Goal: Task Accomplishment & Management: Complete application form

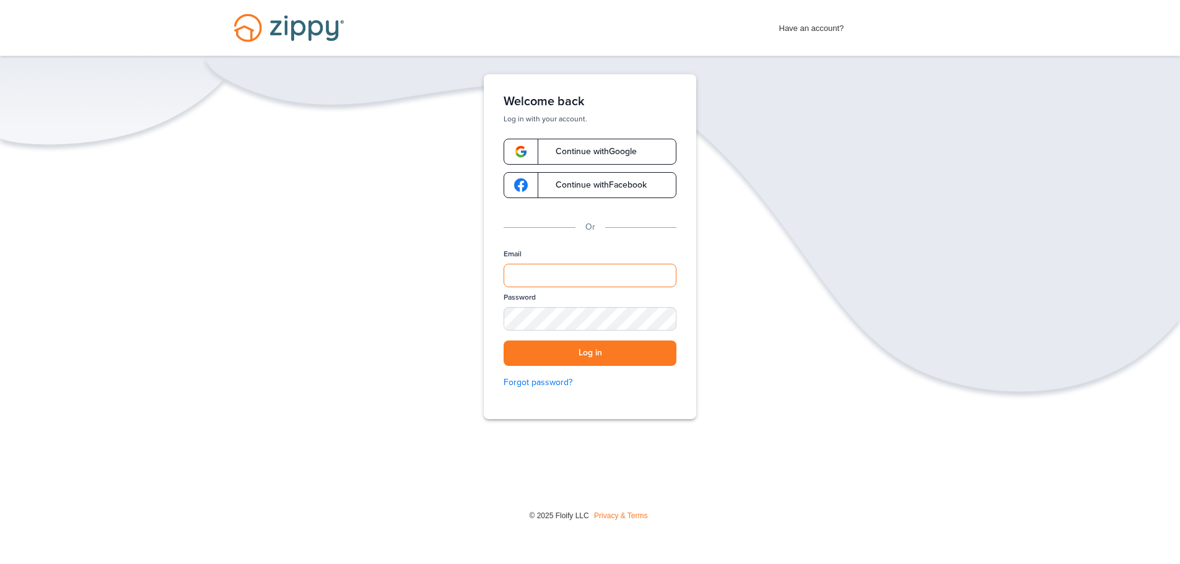
click at [578, 272] on input "Email" at bounding box center [589, 276] width 173 height 24
type input "**********"
click at [664, 315] on div "SHOW" at bounding box center [660, 320] width 27 height 12
click at [622, 352] on button "Log in" at bounding box center [589, 353] width 173 height 25
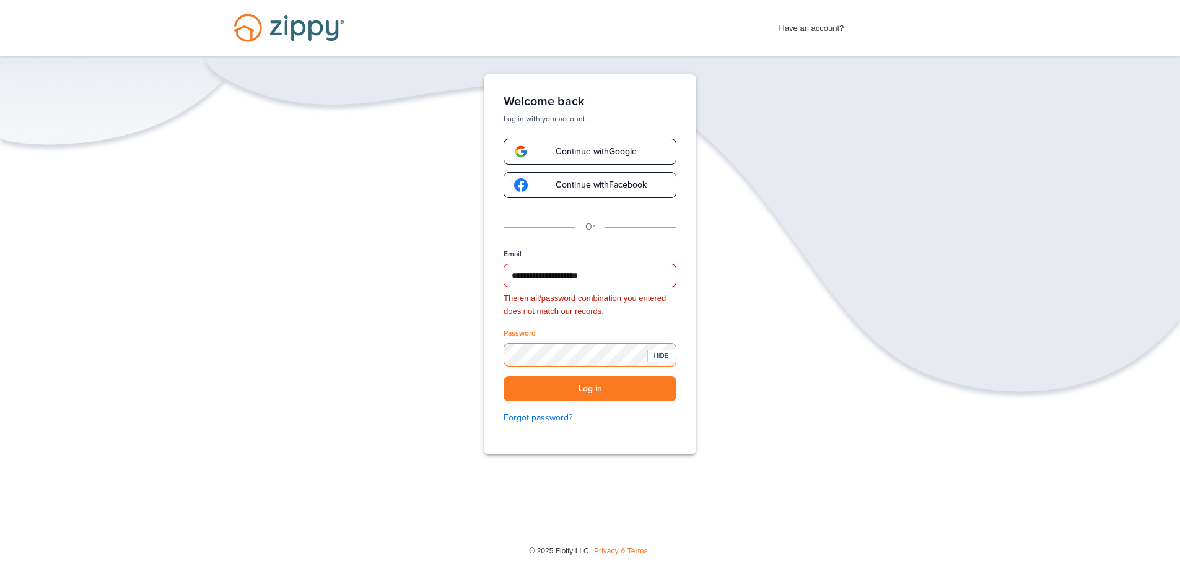
click at [451, 368] on div "**********" at bounding box center [590, 302] width 1180 height 457
click at [609, 153] on span "Continue with Google" at bounding box center [589, 151] width 93 height 9
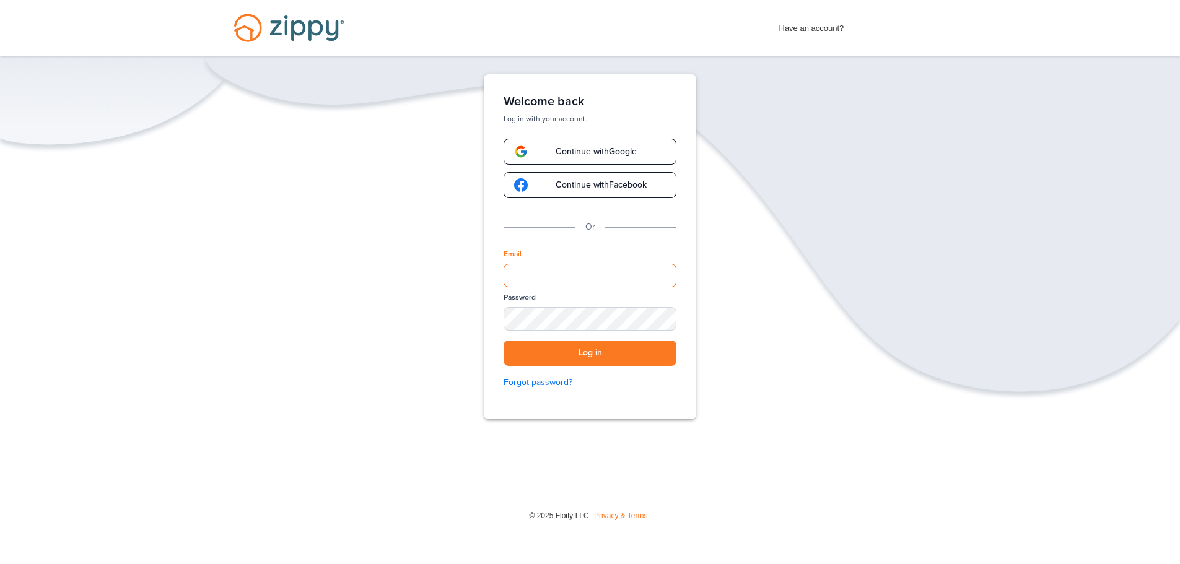
click at [591, 272] on input "Email" at bounding box center [589, 276] width 173 height 24
click at [588, 284] on input "Email" at bounding box center [589, 276] width 173 height 24
type input "**********"
click at [661, 318] on div "SHOW" at bounding box center [660, 320] width 27 height 12
click at [574, 351] on button "Log in" at bounding box center [589, 353] width 173 height 25
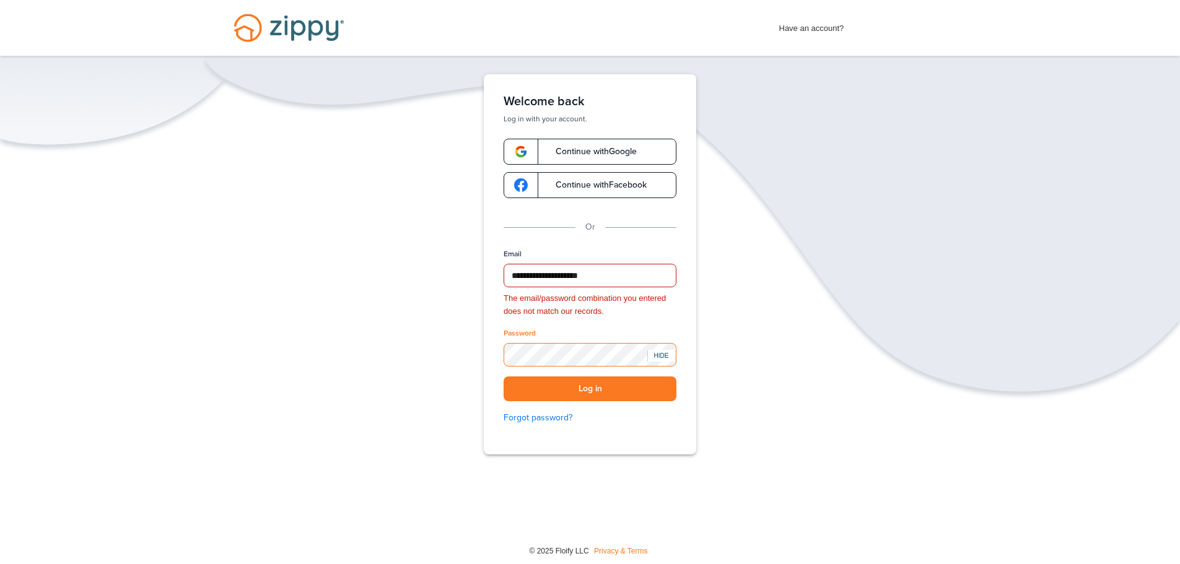
click at [413, 360] on div "**********" at bounding box center [590, 302] width 1180 height 457
click at [530, 419] on link "Forgot password?" at bounding box center [589, 418] width 173 height 14
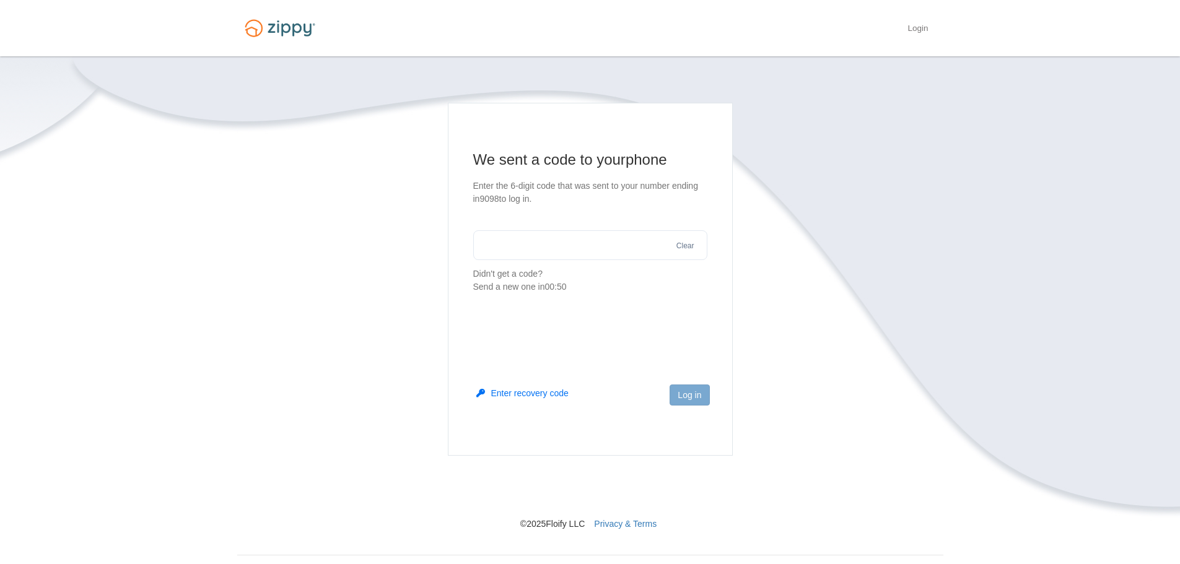
click at [549, 243] on input "text" at bounding box center [590, 245] width 234 height 30
type input "******"
click at [687, 401] on button "Log in" at bounding box center [689, 395] width 40 height 21
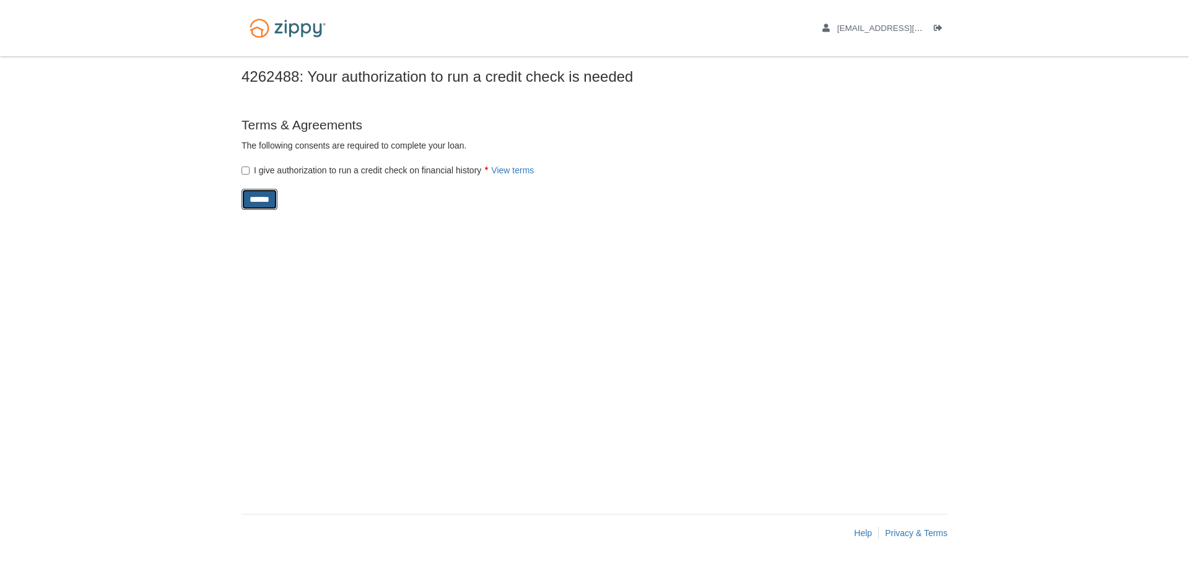
click at [269, 198] on input "******" at bounding box center [259, 199] width 36 height 21
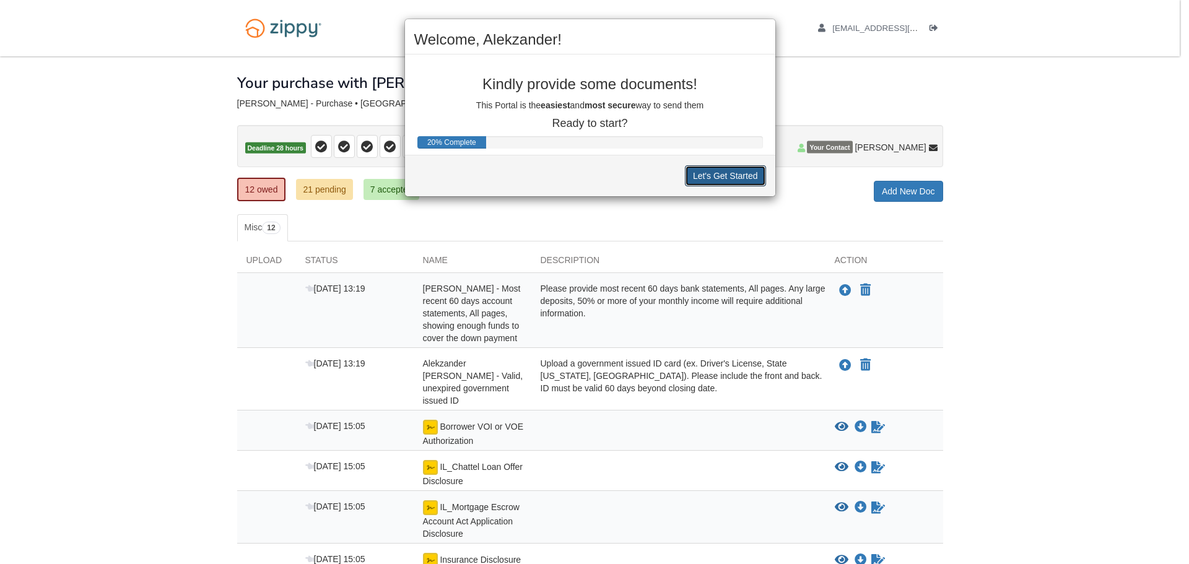
click at [708, 175] on button "Let's Get Started" at bounding box center [725, 175] width 81 height 21
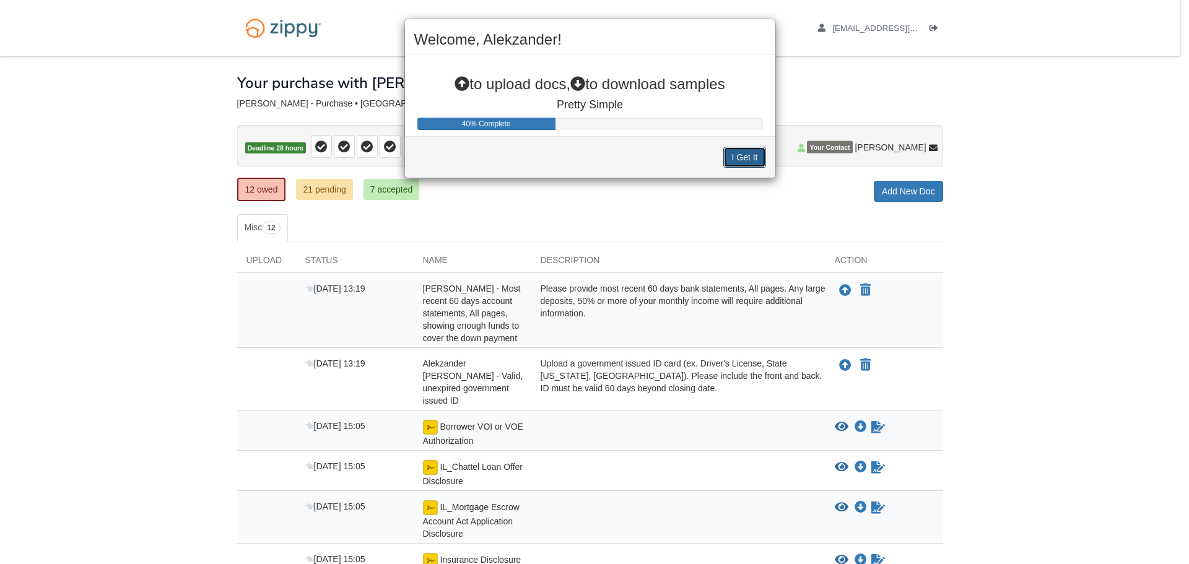
click at [742, 153] on button "I Get It" at bounding box center [744, 157] width 42 height 21
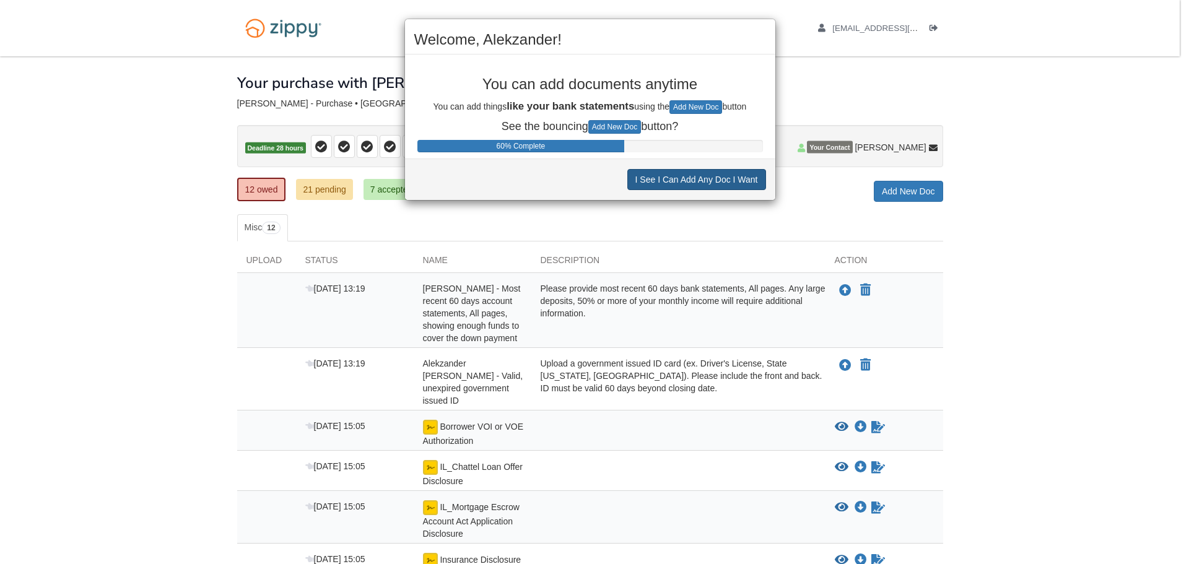
click at [742, 153] on div "Welcome, Alekzander! You can add documents anytime You can add things like your…" at bounding box center [590, 110] width 372 height 182
click at [708, 181] on button "I See I Can Add Any Doc I Want" at bounding box center [696, 179] width 139 height 21
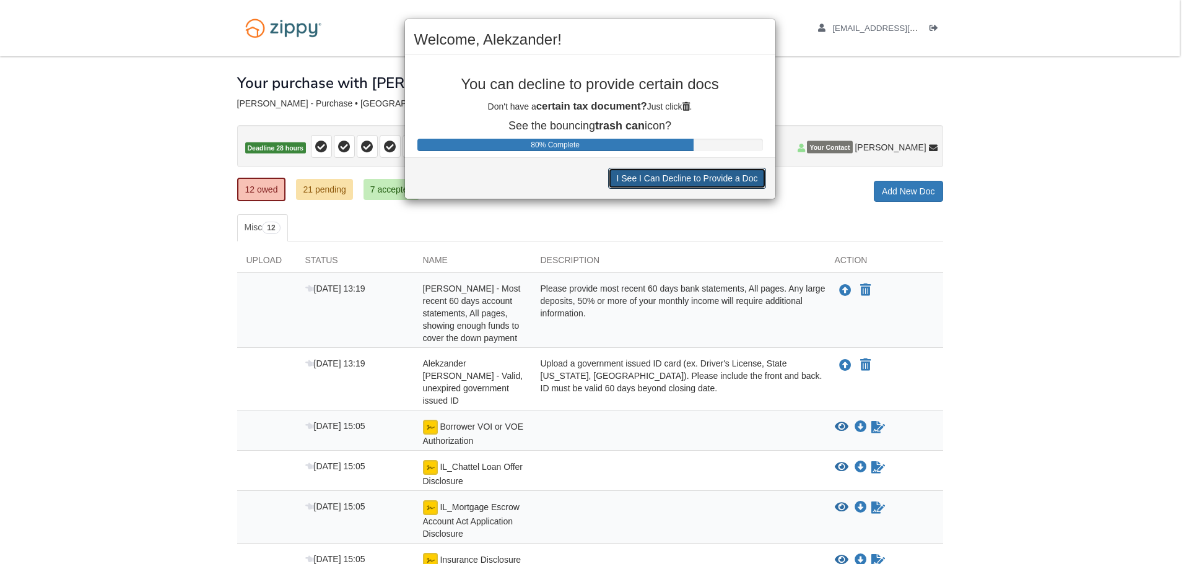
click at [708, 181] on button "I See I Can Decline to Provide a Doc" at bounding box center [686, 178] width 157 height 21
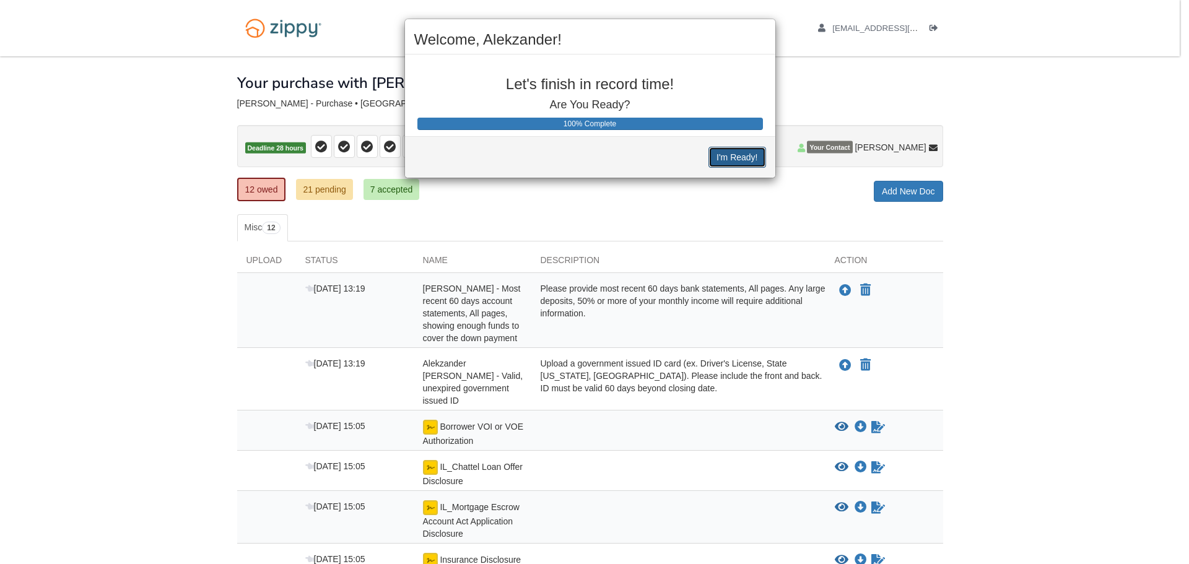
click at [723, 158] on button "I'm Ready!" at bounding box center [736, 157] width 57 height 21
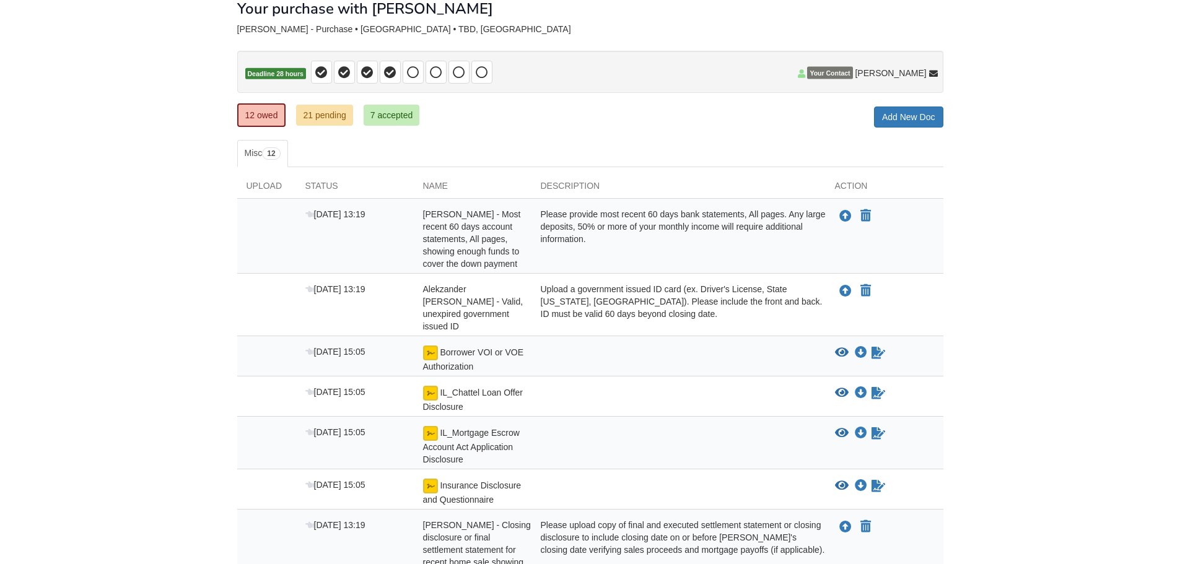
scroll to position [248, 0]
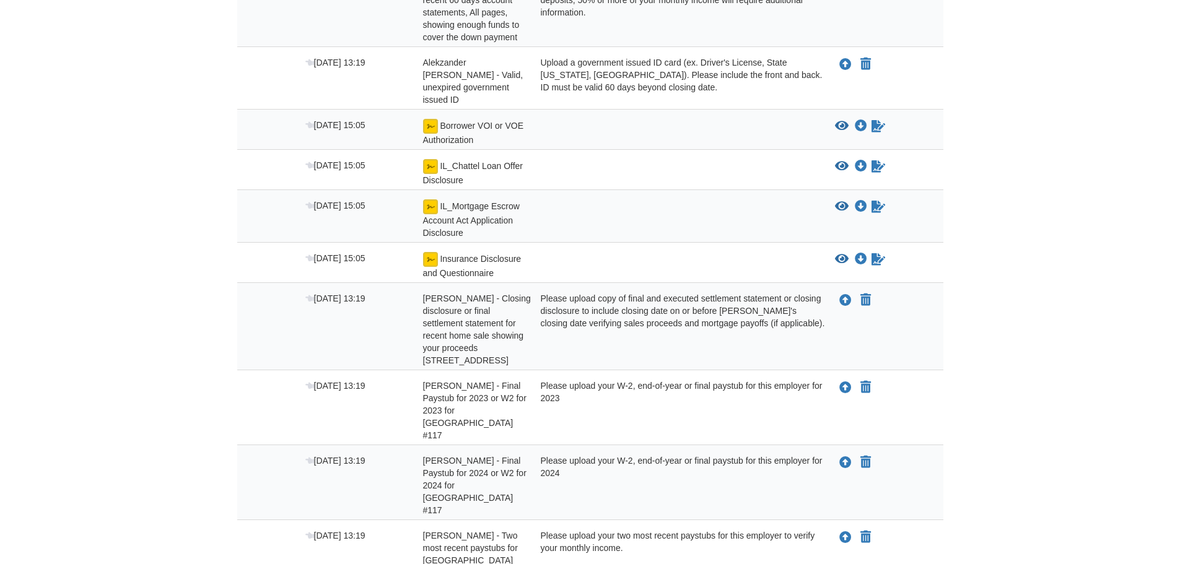
scroll to position [235, 0]
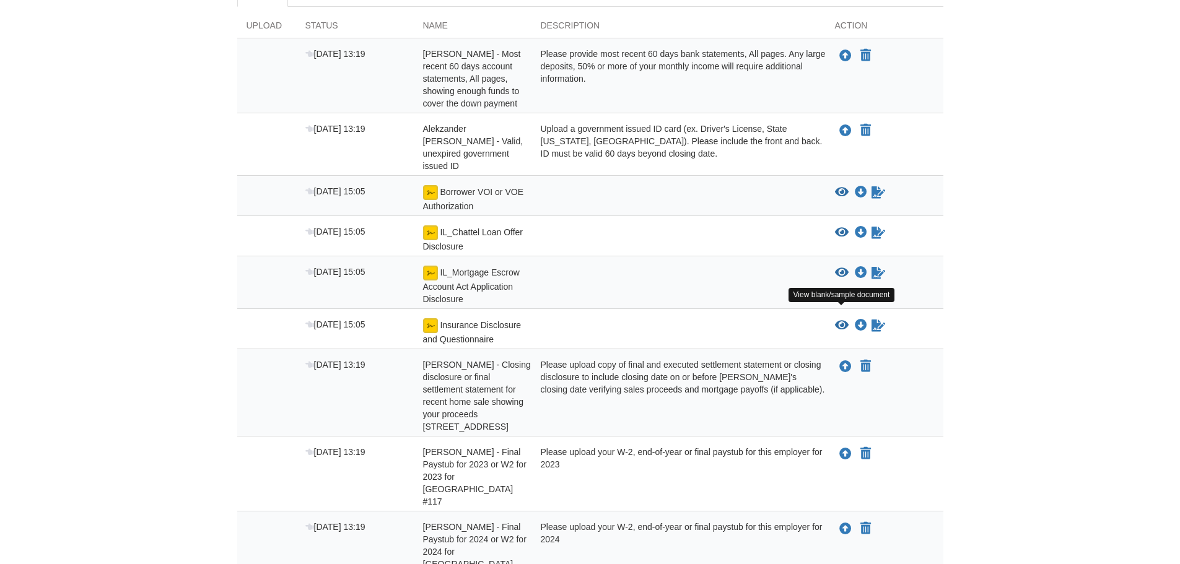
click at [841, 320] on icon "View Insurance Disclosure and Questionnaire" at bounding box center [842, 326] width 14 height 12
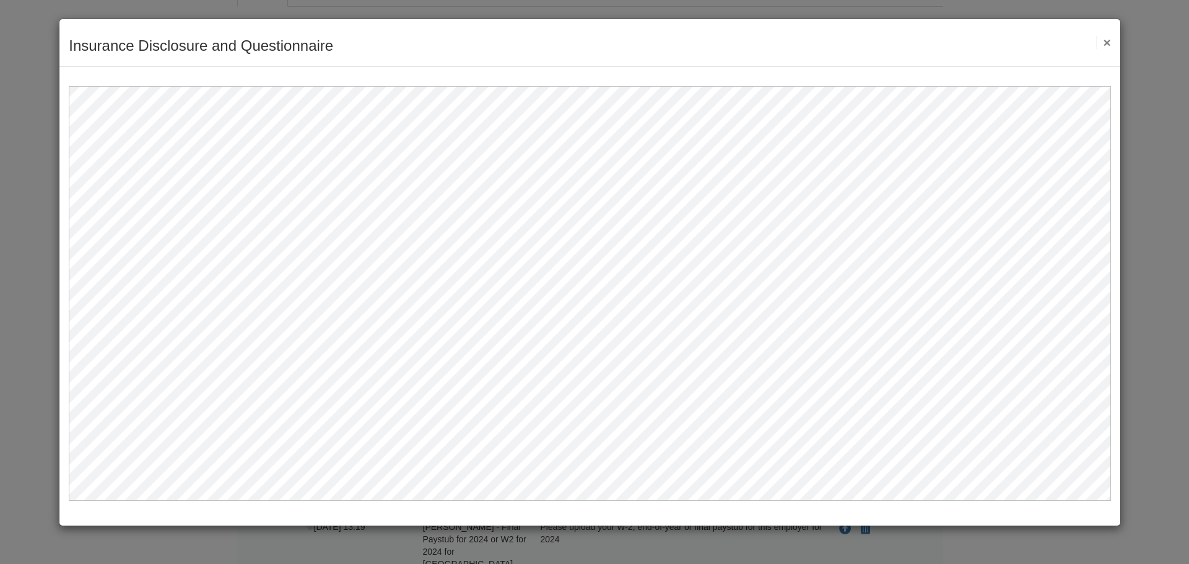
click at [1107, 43] on button "×" at bounding box center [1103, 42] width 14 height 13
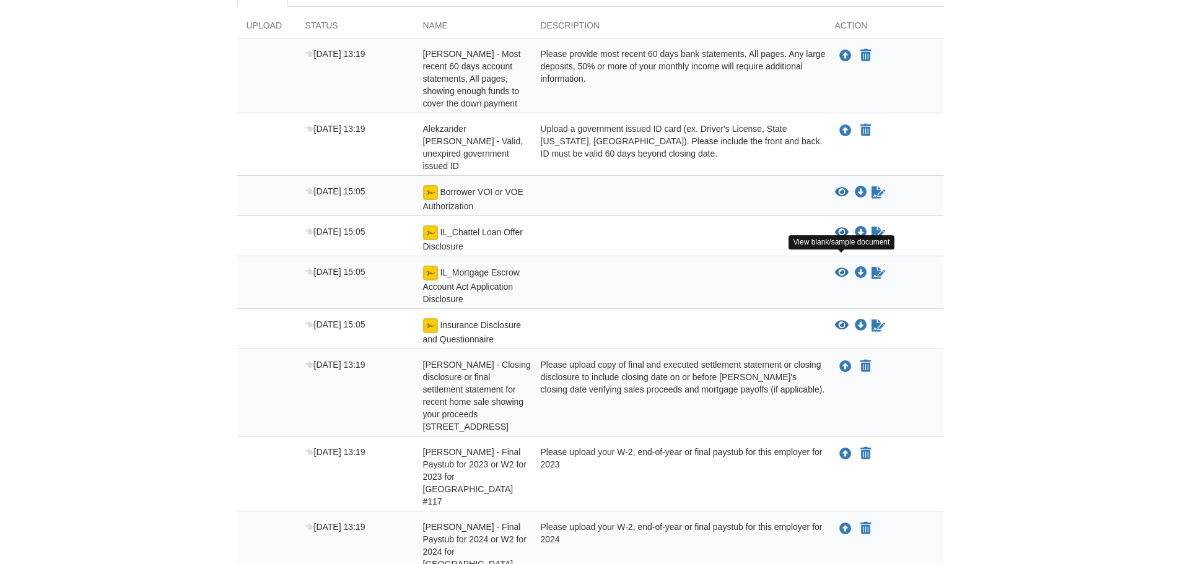
click at [838, 267] on icon "View IL_Mortgage Escrow Account Act Application Disclosure" at bounding box center [842, 273] width 14 height 12
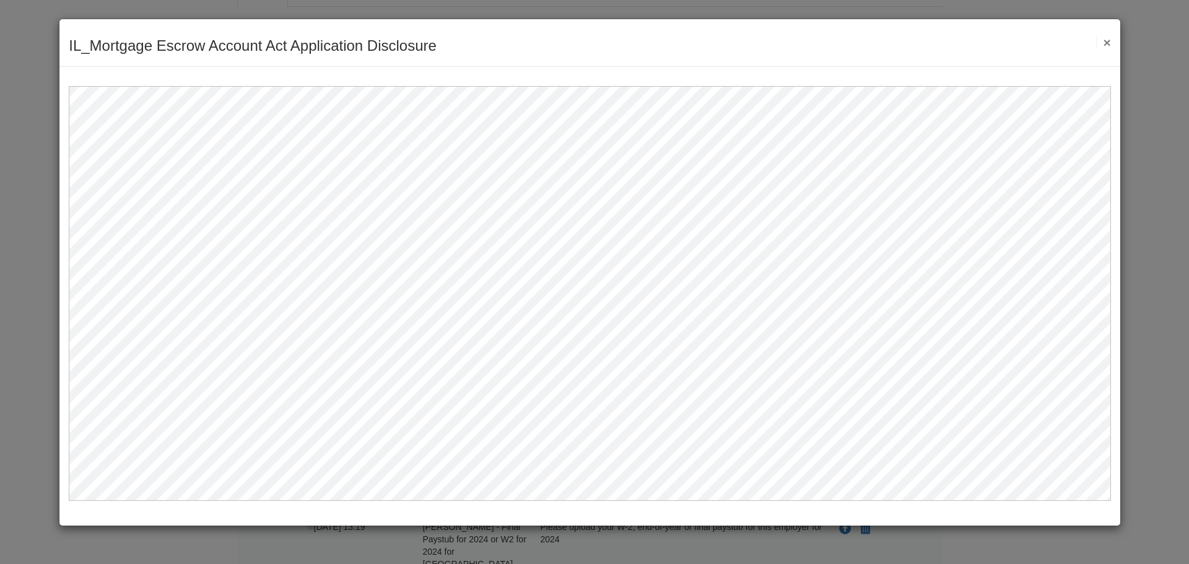
click at [1109, 45] on button "×" at bounding box center [1103, 42] width 14 height 13
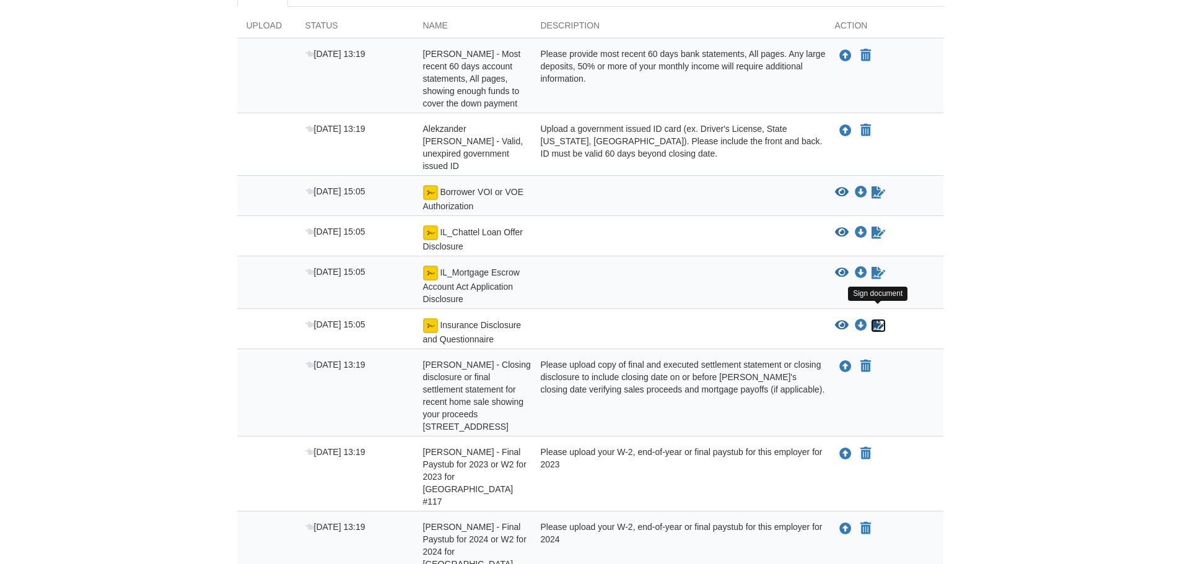
click at [877, 320] on icon "Sign Form" at bounding box center [878, 326] width 14 height 12
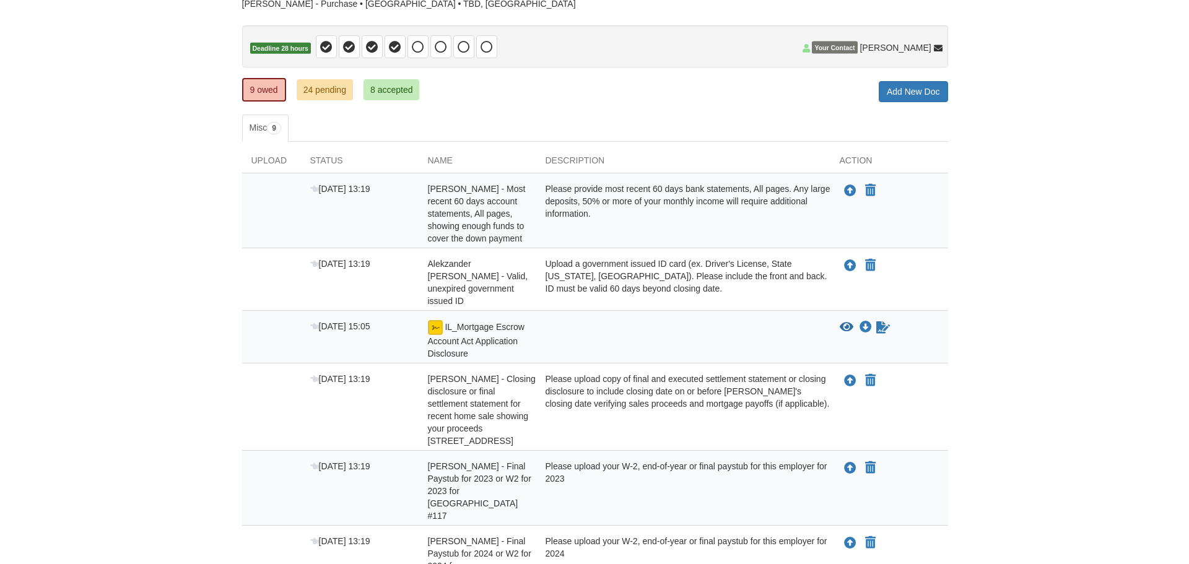
scroll to position [124, 0]
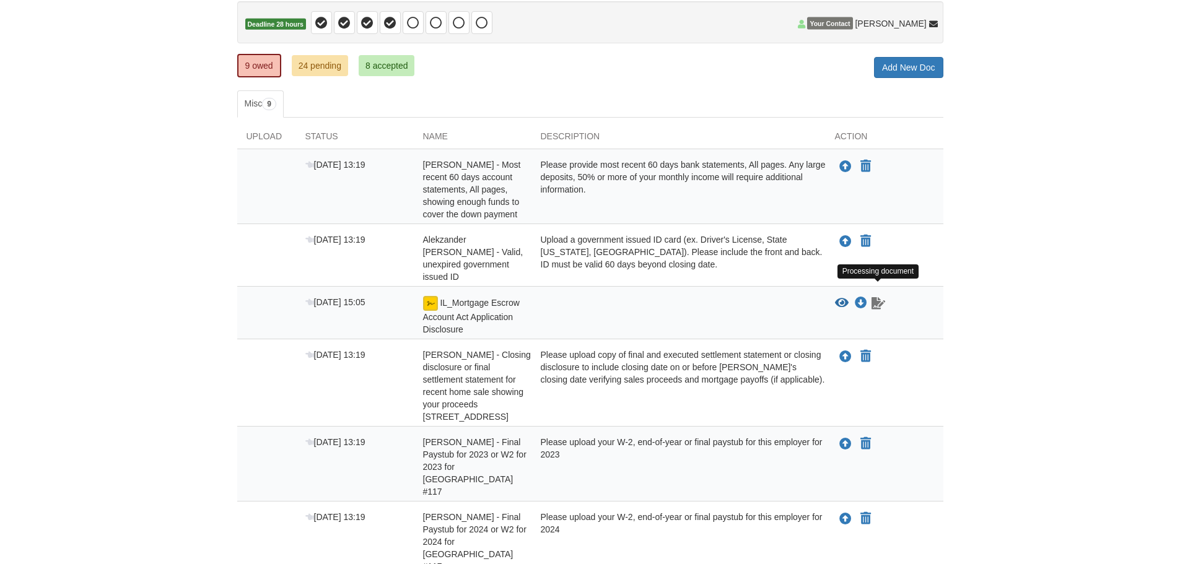
click at [876, 297] on icon "Waiting for your co-borrower to e-sign" at bounding box center [878, 303] width 14 height 12
click at [843, 236] on icon "Upload Alekzander Trivigno - Valid, unexpired government issued ID" at bounding box center [845, 242] width 12 height 12
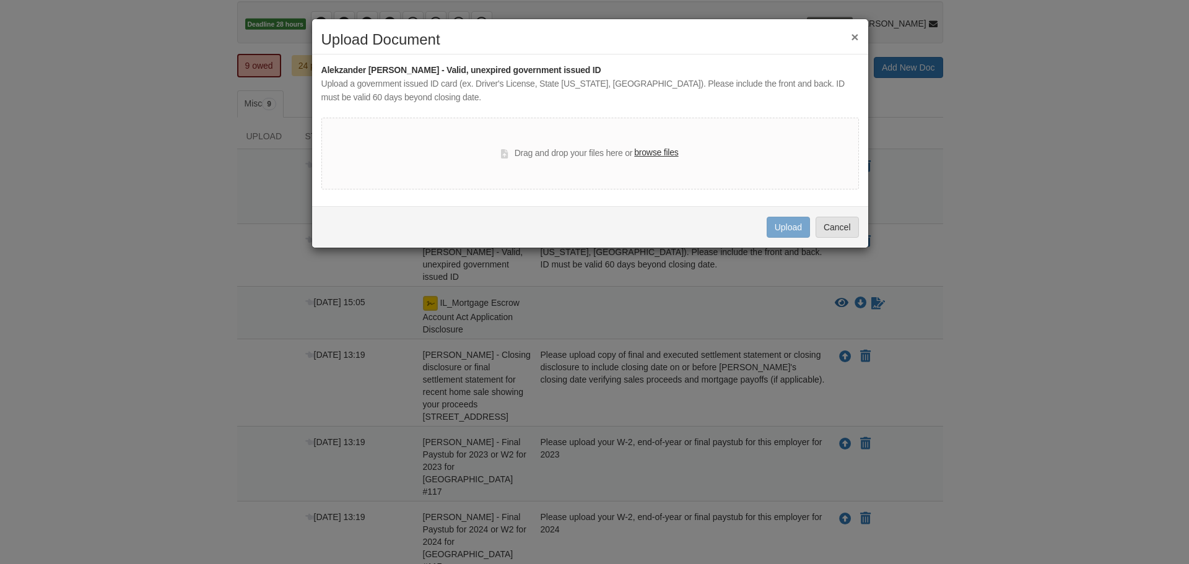
click at [664, 154] on label "browse files" at bounding box center [656, 153] width 44 height 14
click at [0, 0] on input "browse files" at bounding box center [0, 0] width 0 height 0
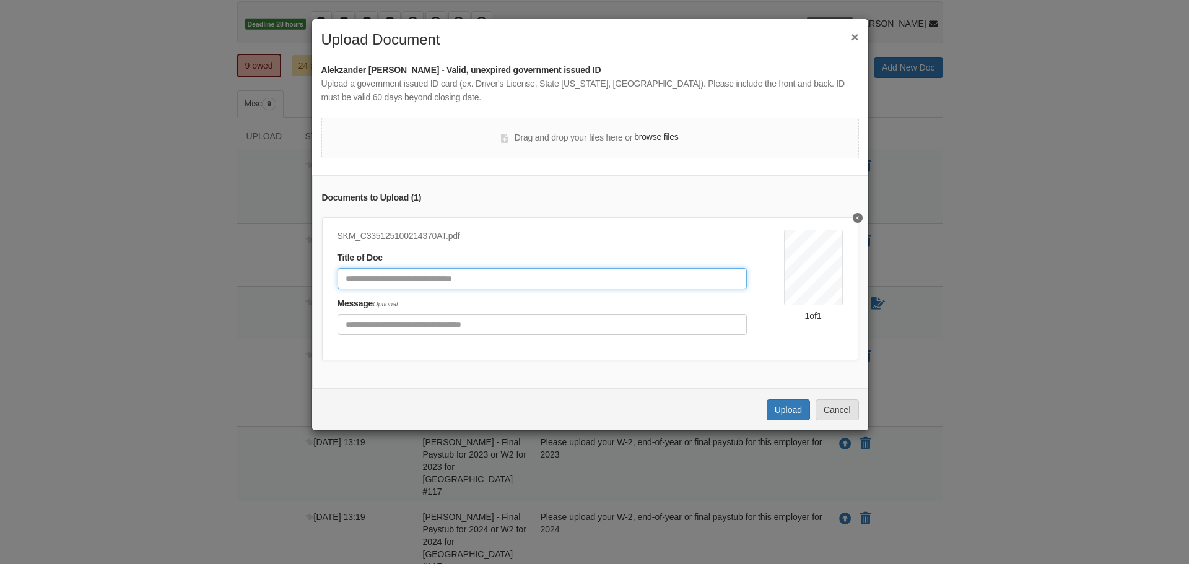
click at [491, 279] on input "Document Title" at bounding box center [541, 278] width 409 height 21
type input "**********"
click at [784, 420] on button "Upload" at bounding box center [788, 409] width 43 height 21
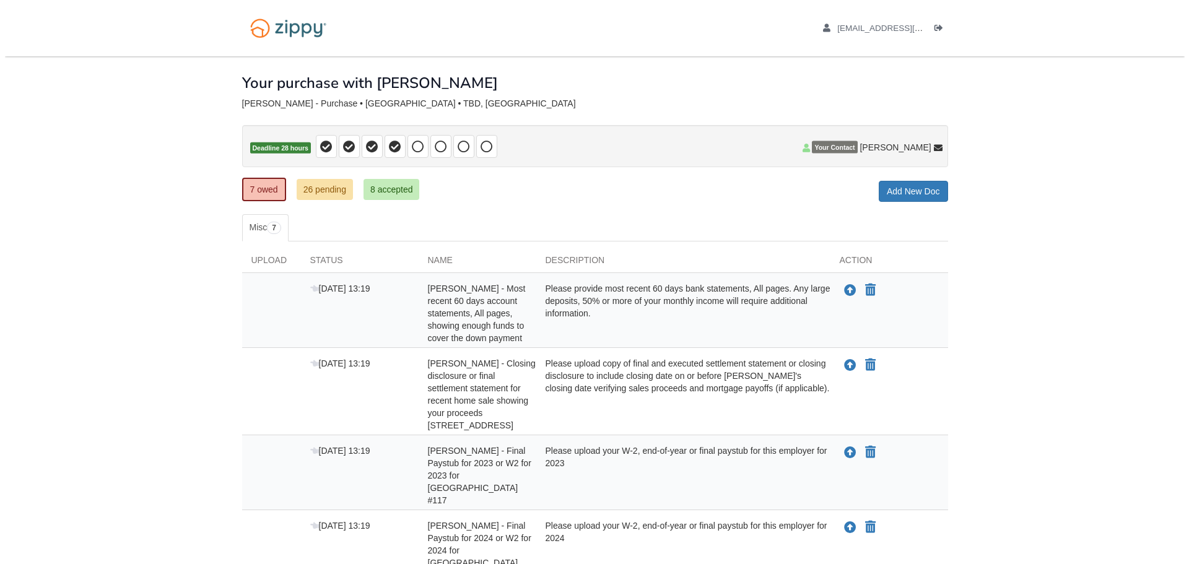
scroll to position [124, 0]
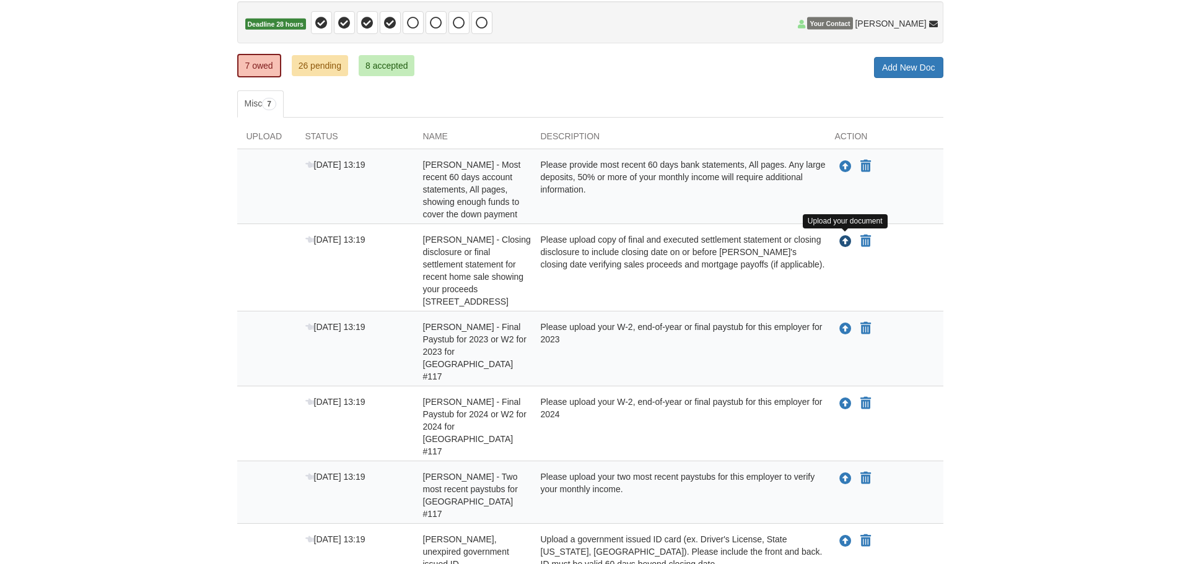
click at [847, 241] on icon "Upload Maria Sanchez - Closing disclosure or final settlement statement for rec…" at bounding box center [845, 242] width 12 height 12
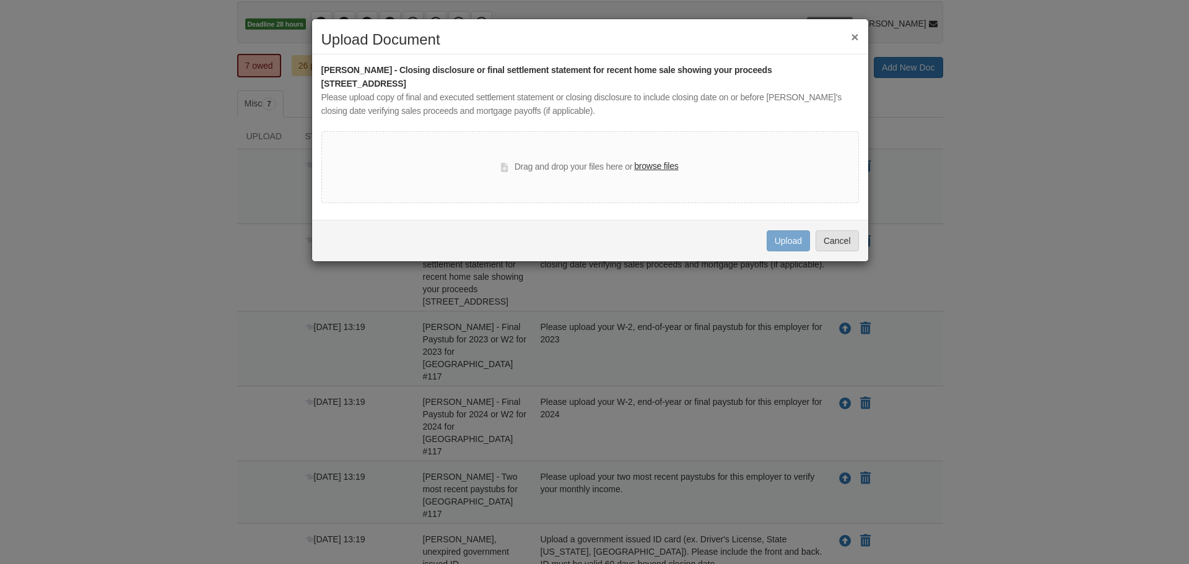
click at [659, 168] on label "browse files" at bounding box center [656, 167] width 44 height 14
click at [0, 0] on input "browse files" at bounding box center [0, 0] width 0 height 0
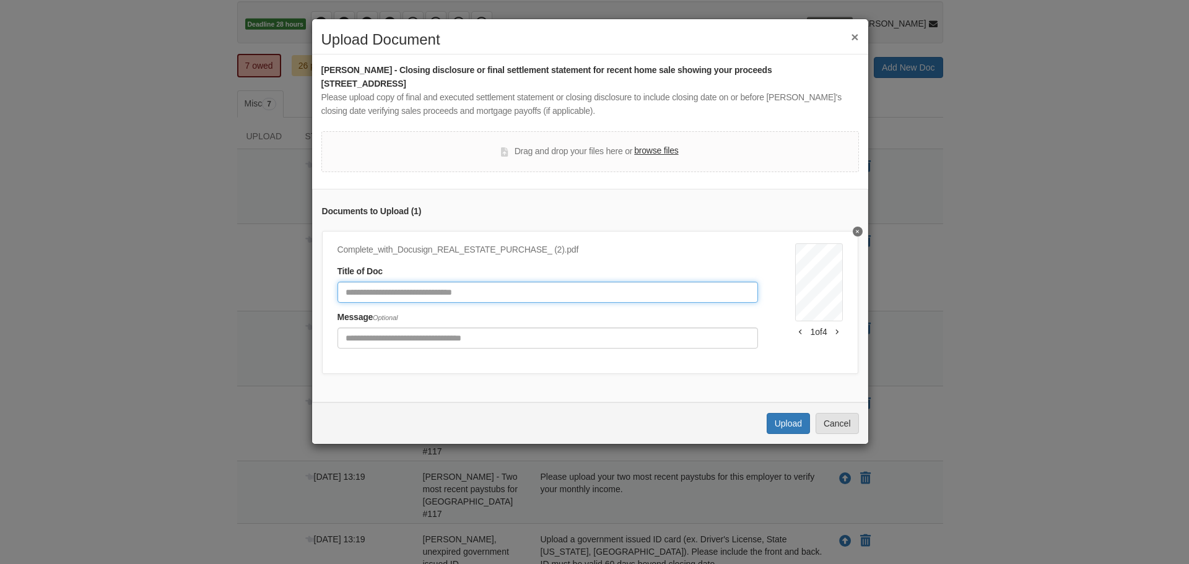
click at [498, 293] on input "Document Title" at bounding box center [547, 292] width 420 height 21
type input "**********"
click at [783, 434] on button "Upload" at bounding box center [788, 423] width 43 height 21
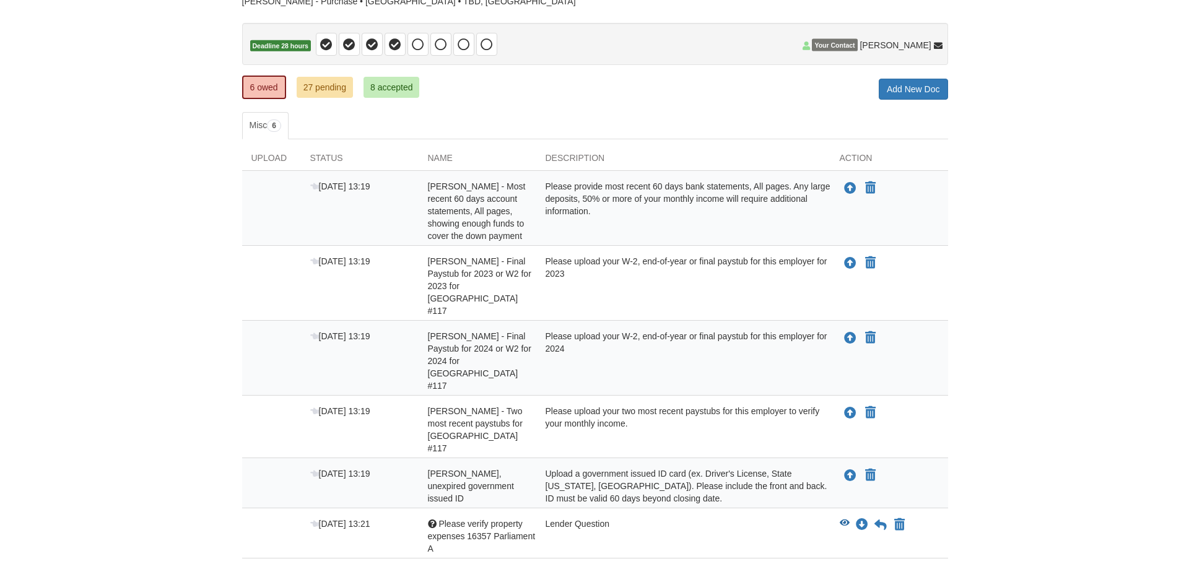
scroll to position [124, 0]
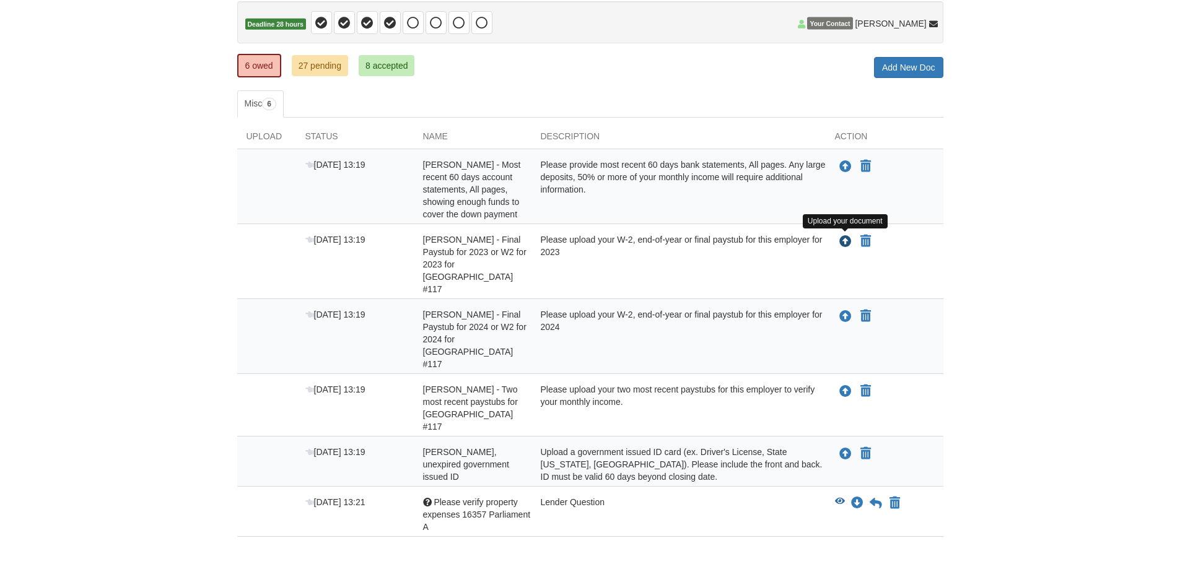
click at [846, 240] on icon "Upload Maria Sanchez - Final Paystub for 2023 or W2 for 2023 for North Palos Sc…" at bounding box center [845, 242] width 12 height 12
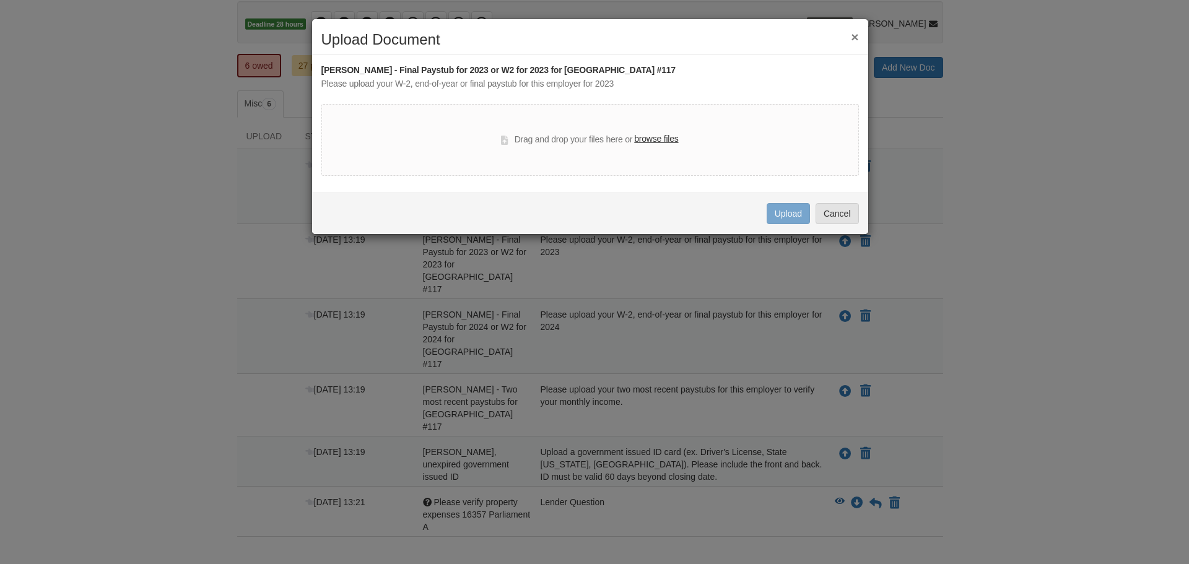
click at [649, 138] on label "browse files" at bounding box center [656, 140] width 44 height 14
click at [0, 0] on input "browse files" at bounding box center [0, 0] width 0 height 0
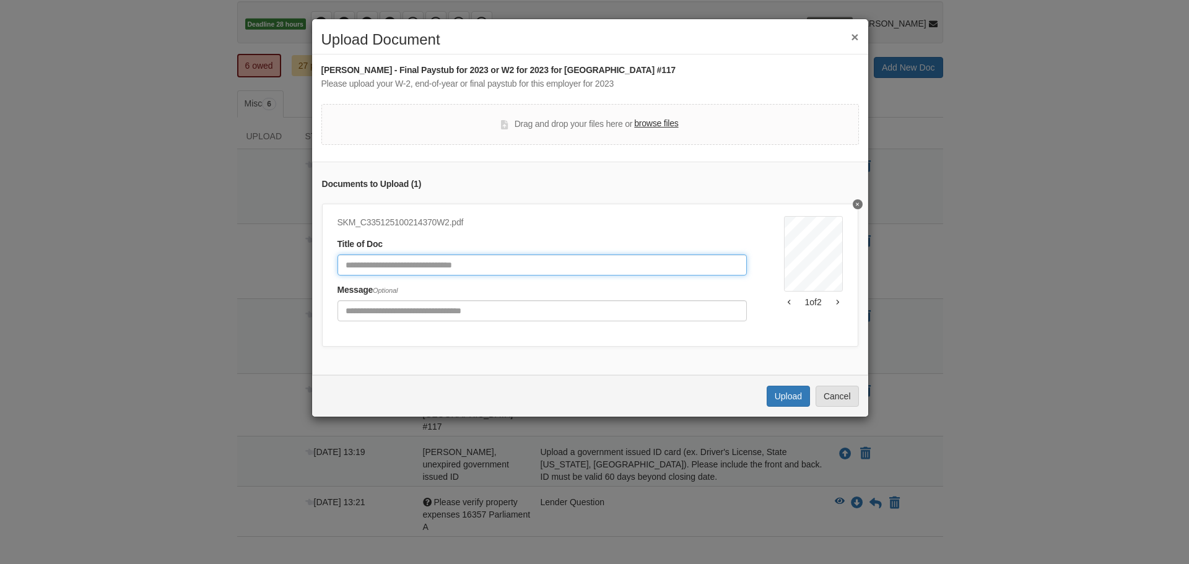
click at [546, 261] on input "Document Title" at bounding box center [541, 264] width 409 height 21
type input "***"
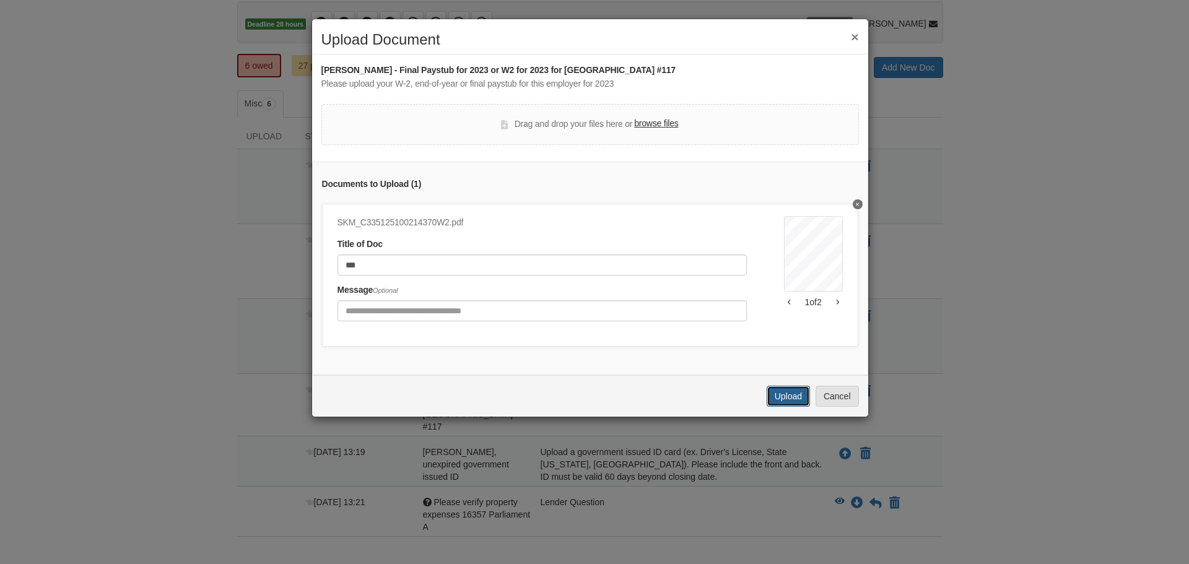
click at [776, 402] on button "Upload" at bounding box center [788, 396] width 43 height 21
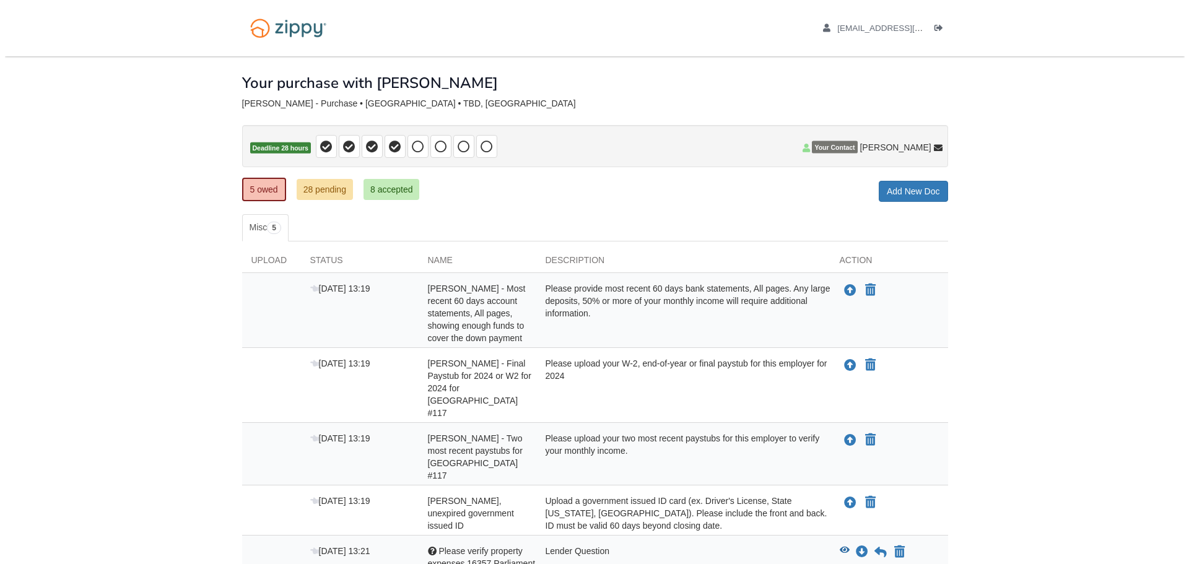
scroll to position [97, 0]
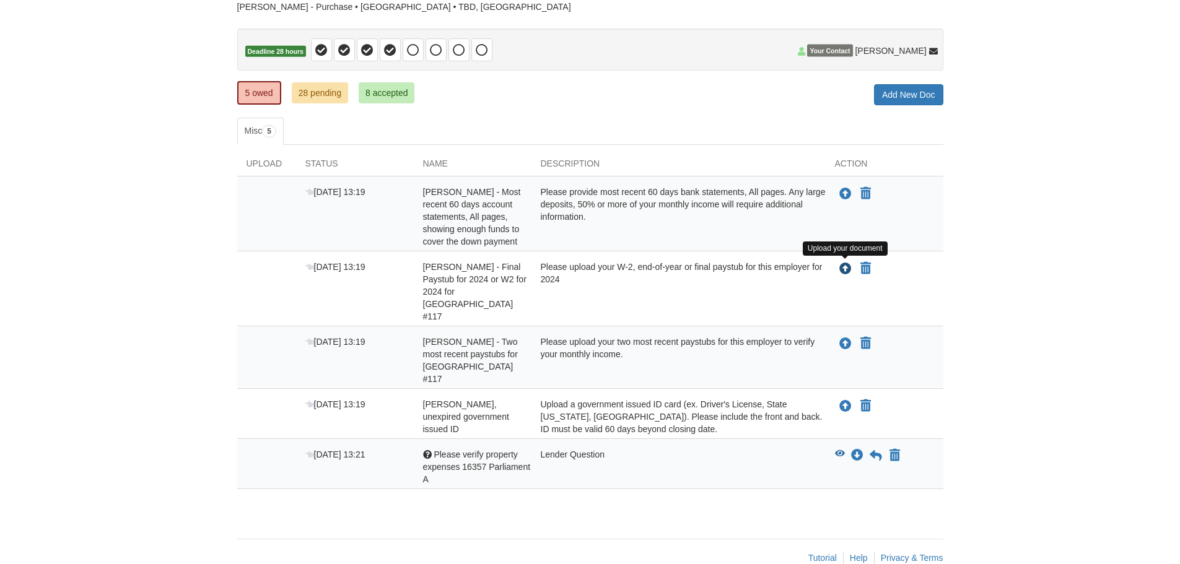
click at [847, 270] on icon "Upload Maria Sanchez - Final Paystub for 2024 or W2 for 2024 for North Palos Sc…" at bounding box center [845, 269] width 12 height 12
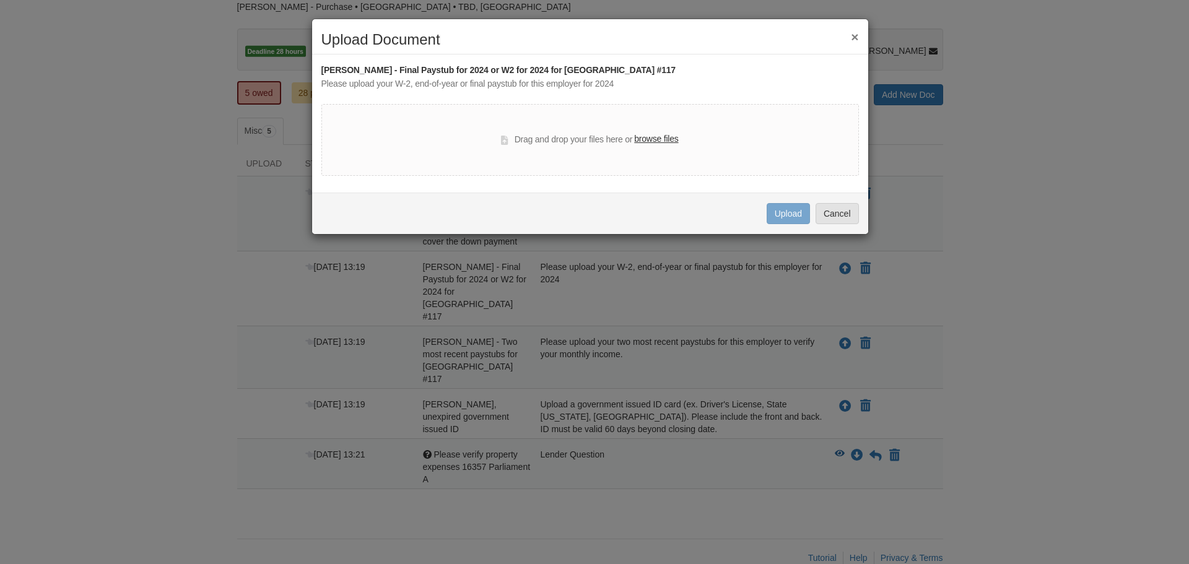
click at [663, 144] on label "browse files" at bounding box center [656, 140] width 44 height 14
click at [0, 0] on input "browse files" at bounding box center [0, 0] width 0 height 0
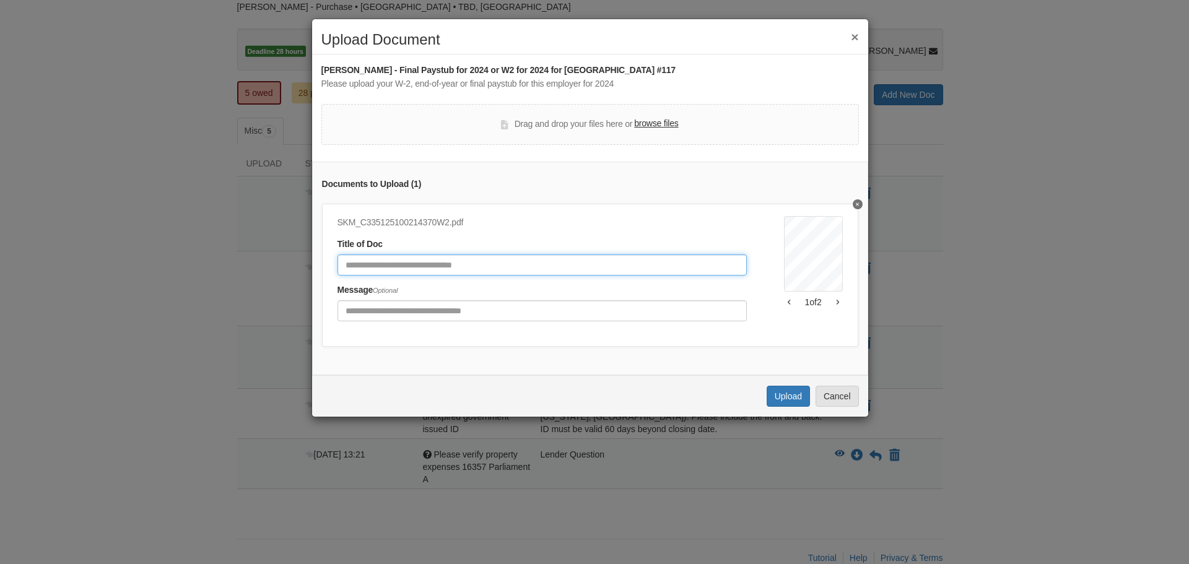
click at [458, 260] on input "Document Title" at bounding box center [541, 264] width 409 height 21
type input "****"
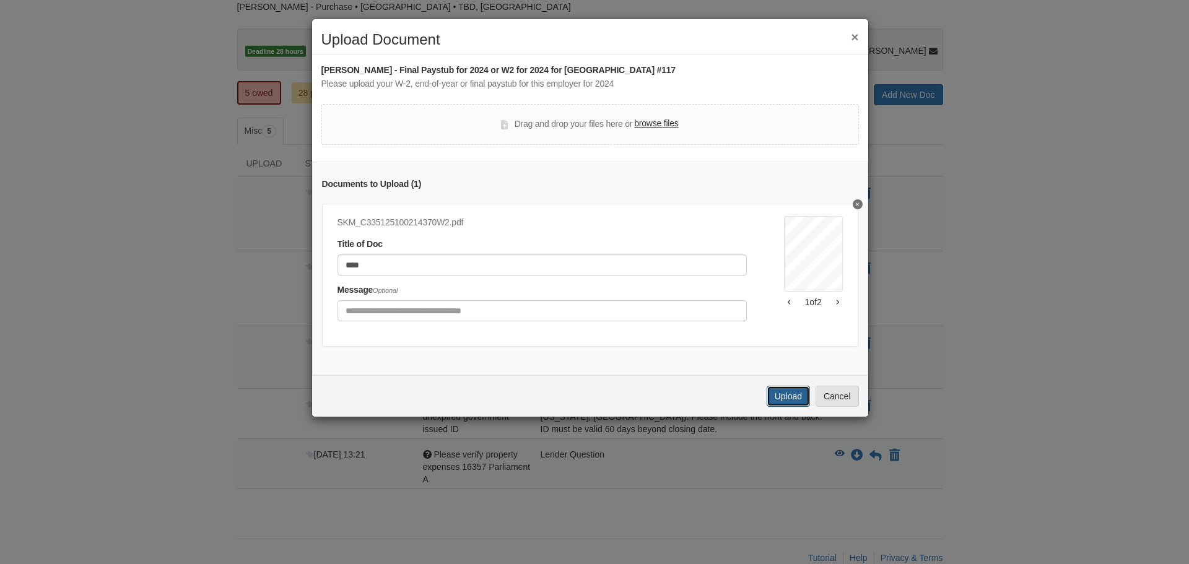
click at [788, 404] on button "Upload" at bounding box center [788, 396] width 43 height 21
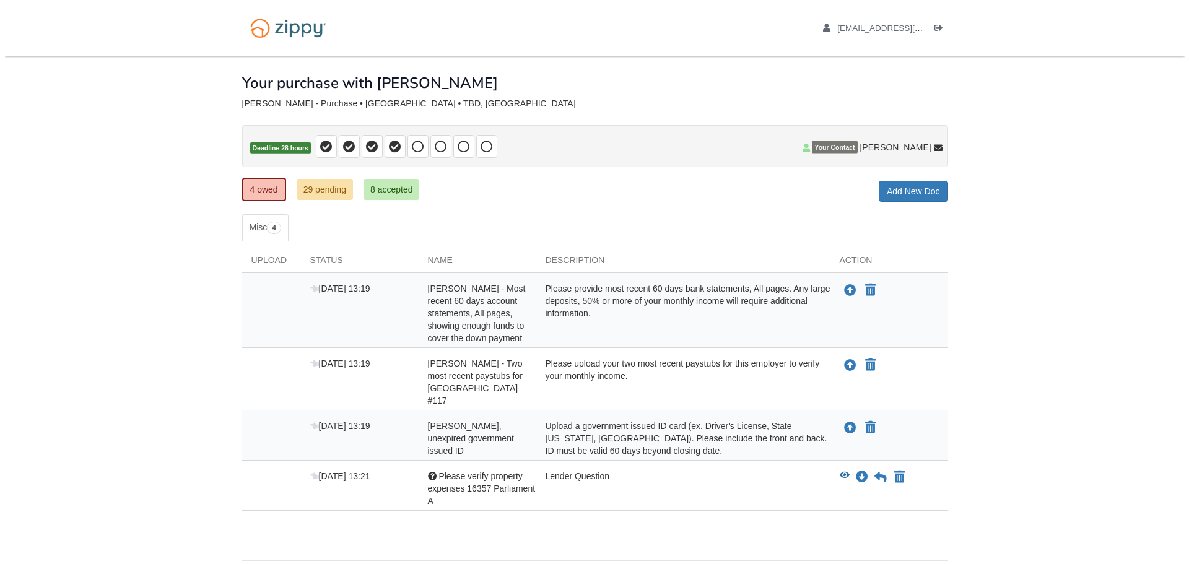
scroll to position [34, 0]
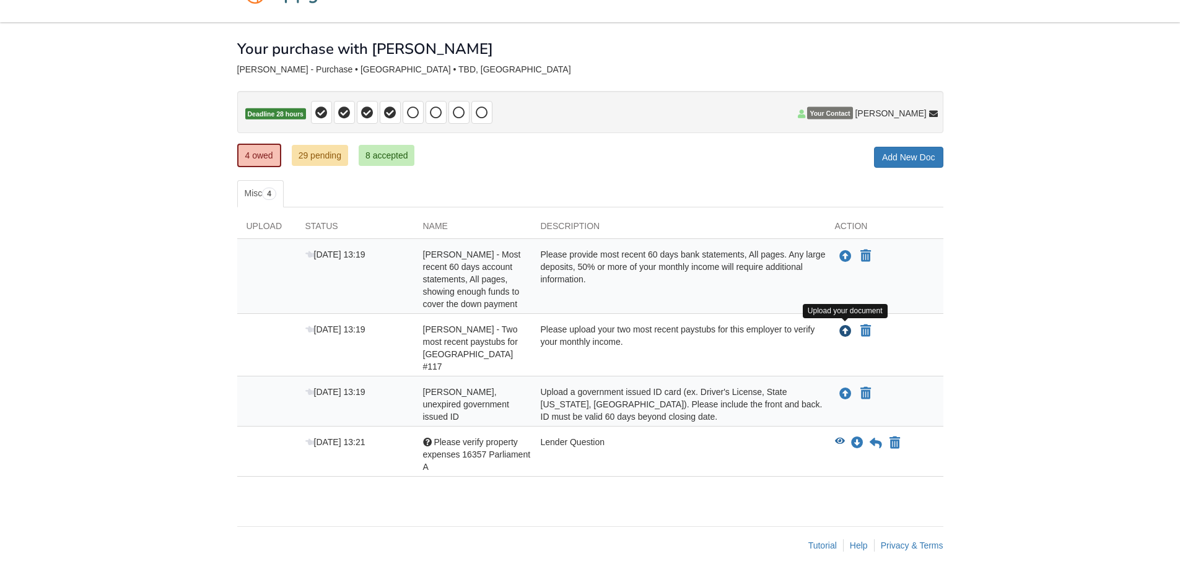
click at [843, 334] on icon "Upload Maria Sanchez - Two most recent paystubs for North Palos School #117" at bounding box center [845, 332] width 12 height 12
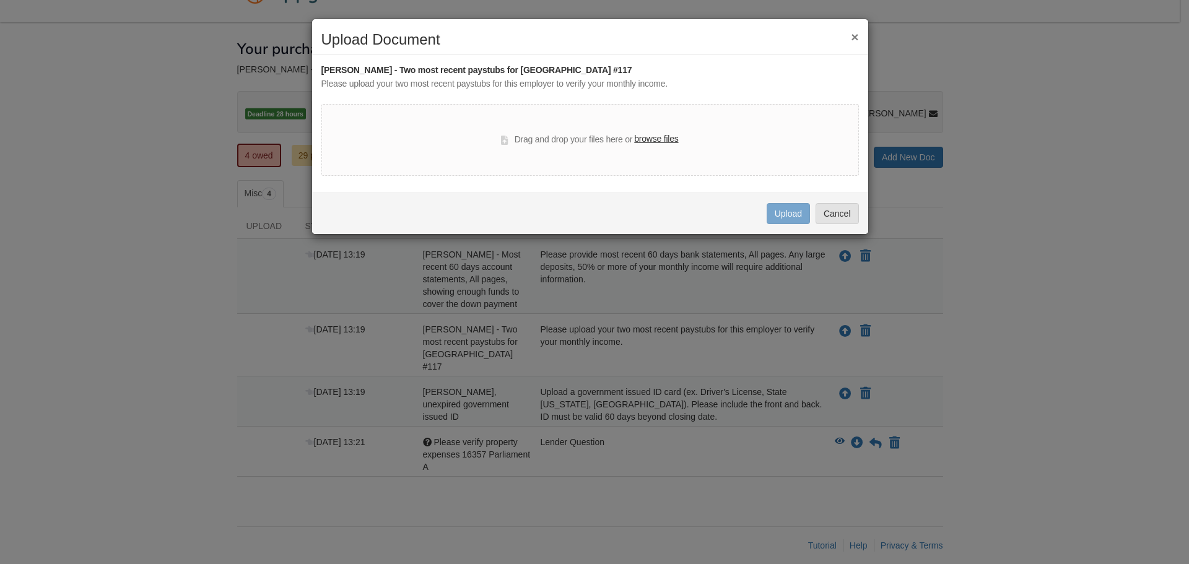
click at [671, 139] on label "browse files" at bounding box center [656, 140] width 44 height 14
click at [0, 0] on input "browse files" at bounding box center [0, 0] width 0 height 0
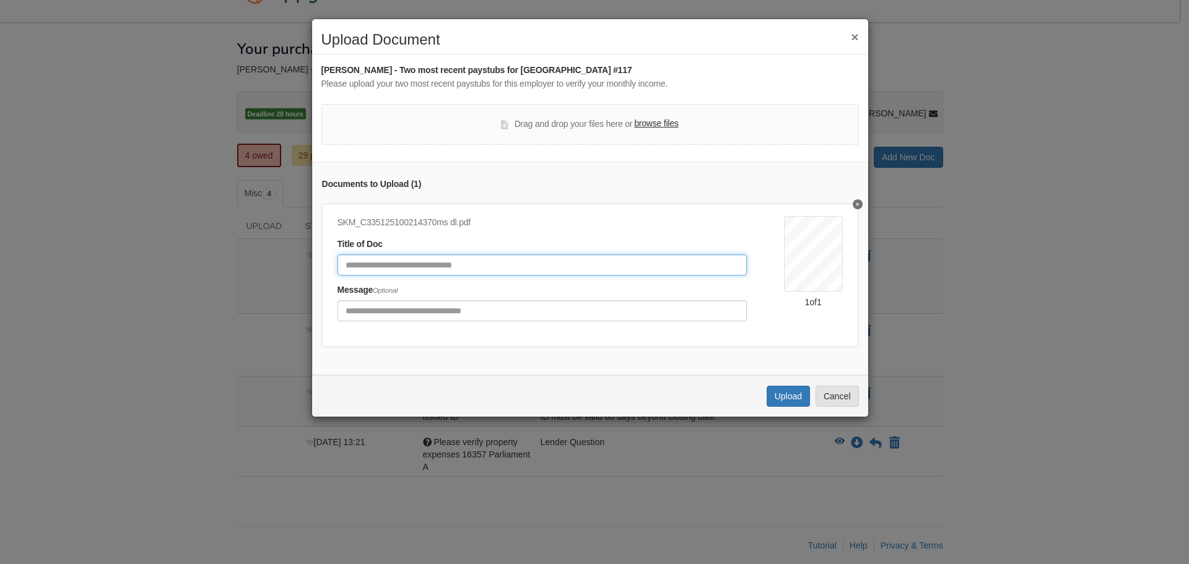
click at [394, 260] on input "Document Title" at bounding box center [541, 264] width 409 height 21
type input "*"
type input "**********"
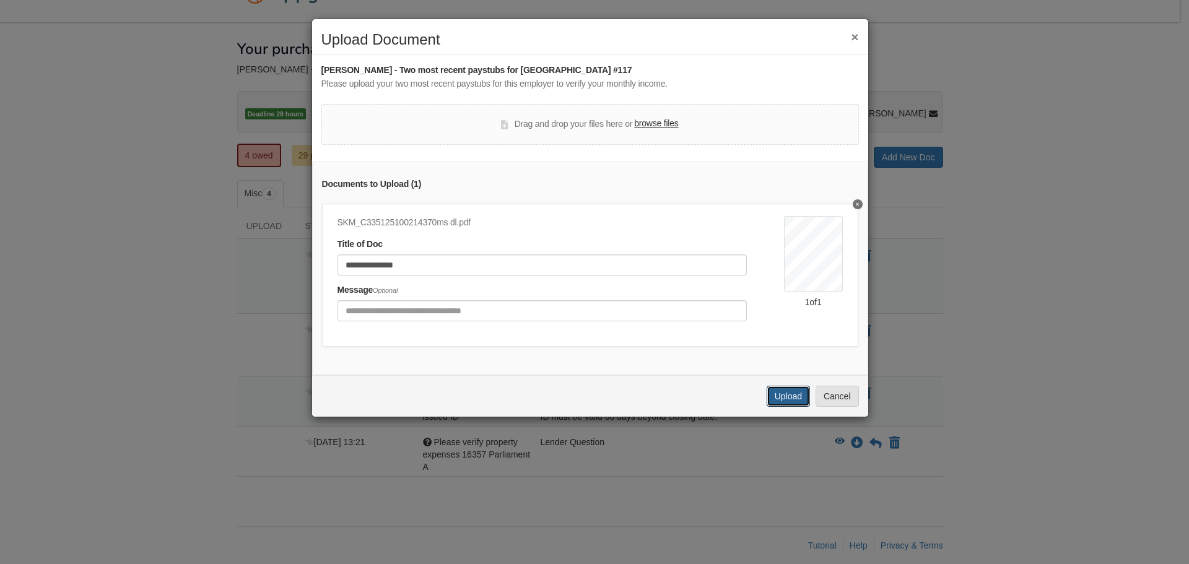
click at [771, 401] on button "Upload" at bounding box center [788, 396] width 43 height 21
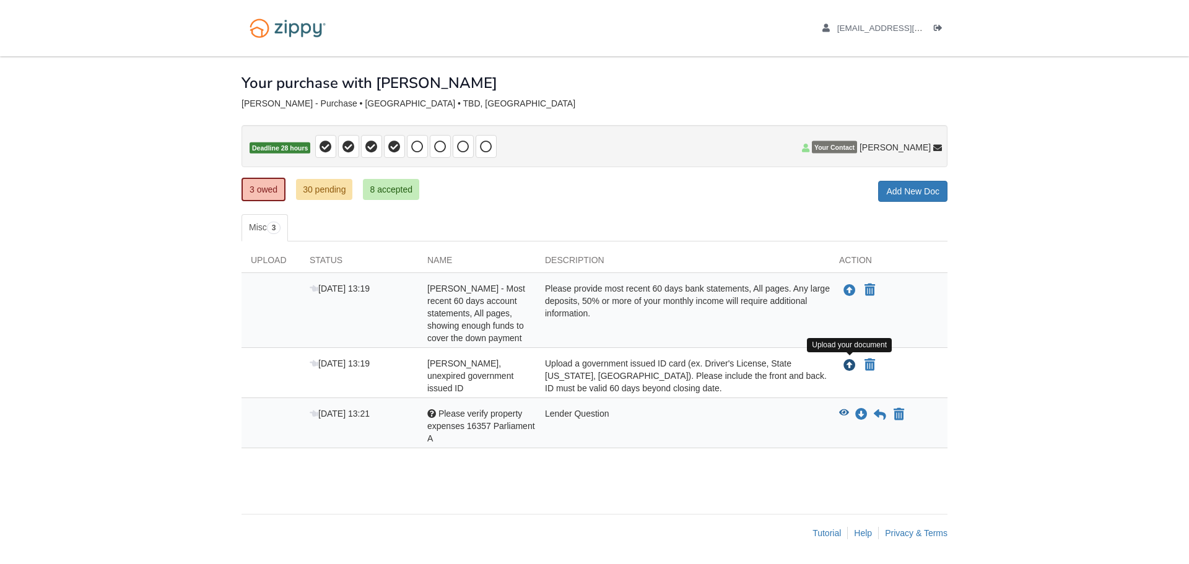
click at [853, 365] on icon "Upload Maria Sanchez - Valid, unexpired government issued ID" at bounding box center [849, 366] width 12 height 12
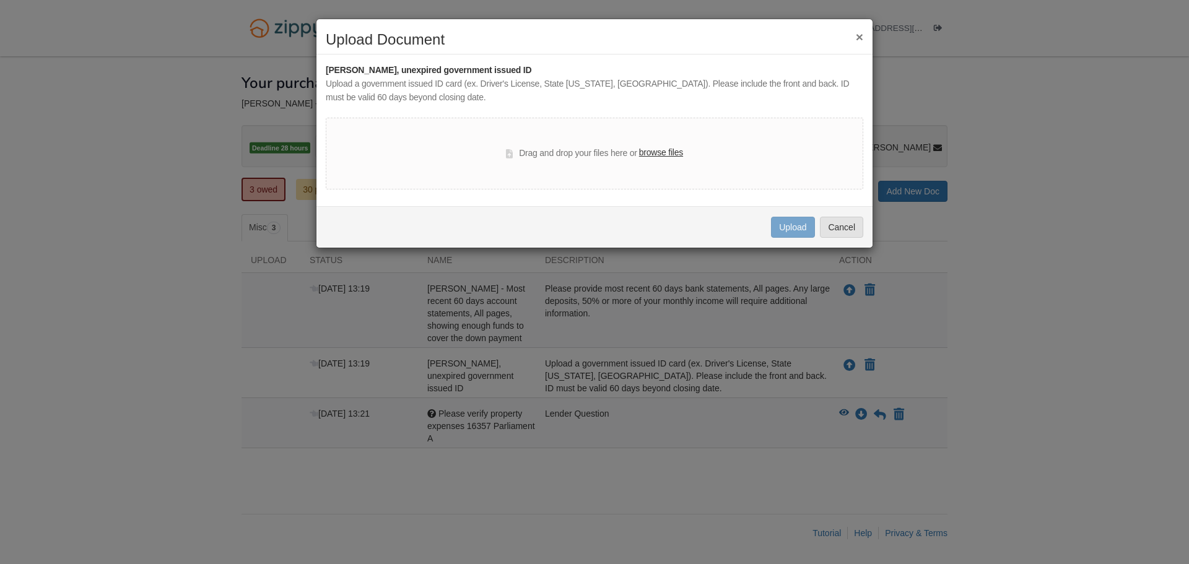
click at [663, 155] on label "browse files" at bounding box center [661, 153] width 44 height 14
click at [0, 0] on input "browse files" at bounding box center [0, 0] width 0 height 0
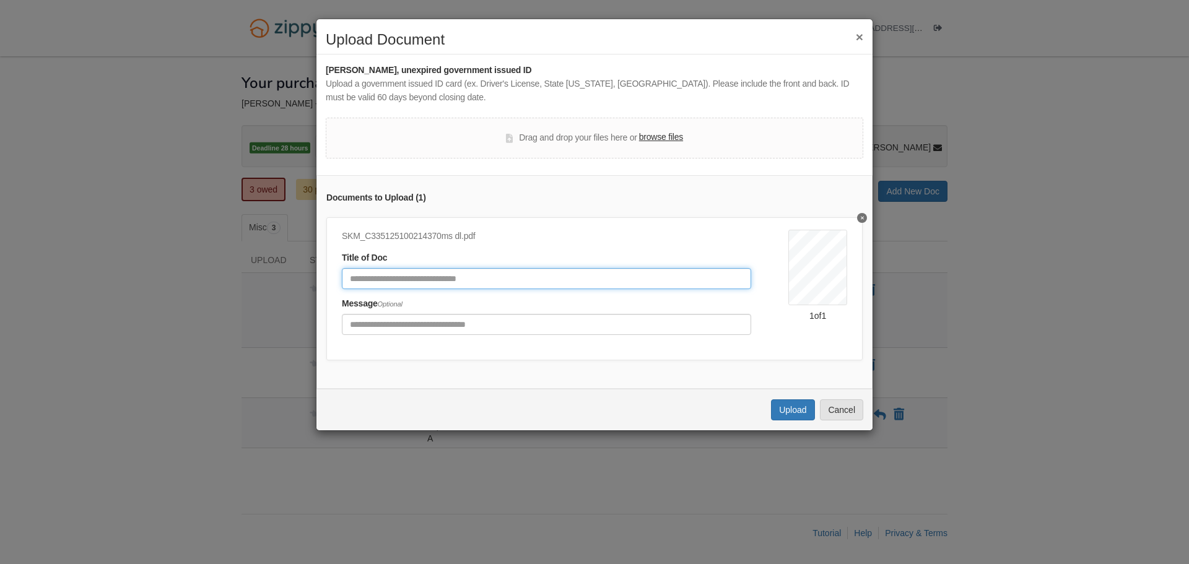
click at [517, 274] on input "Document Title" at bounding box center [546, 278] width 409 height 21
type input "**********"
click at [793, 417] on button "Upload" at bounding box center [792, 409] width 43 height 21
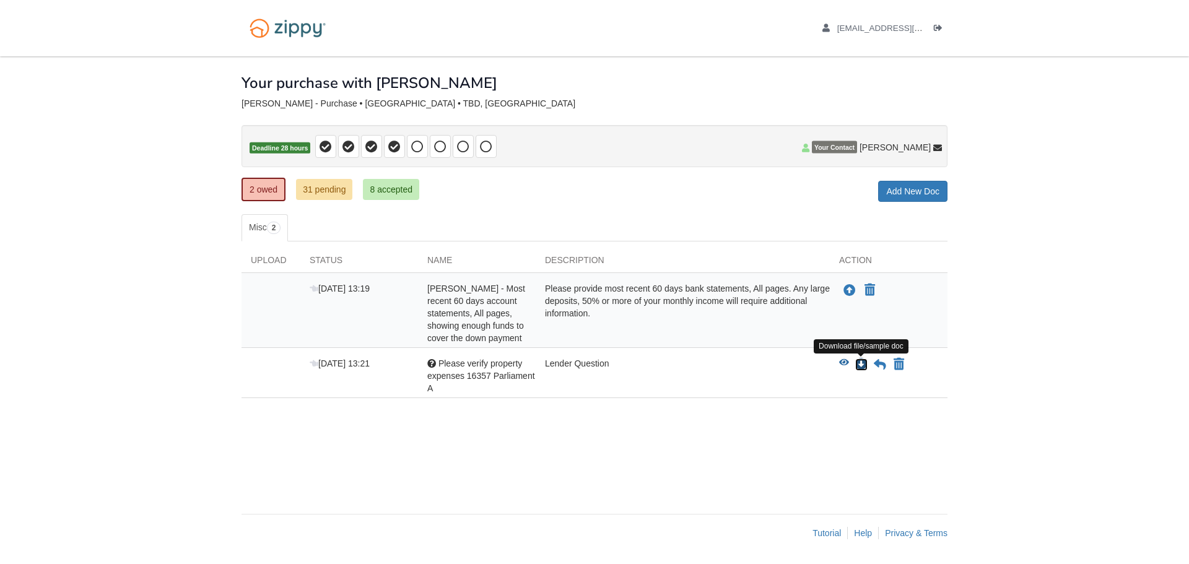
click at [859, 366] on icon "Download Please verify property expenses 16357 Parliament A" at bounding box center [861, 365] width 12 height 12
click at [843, 360] on icon "View Please verify property expenses 16357 Parliament A" at bounding box center [844, 363] width 10 height 9
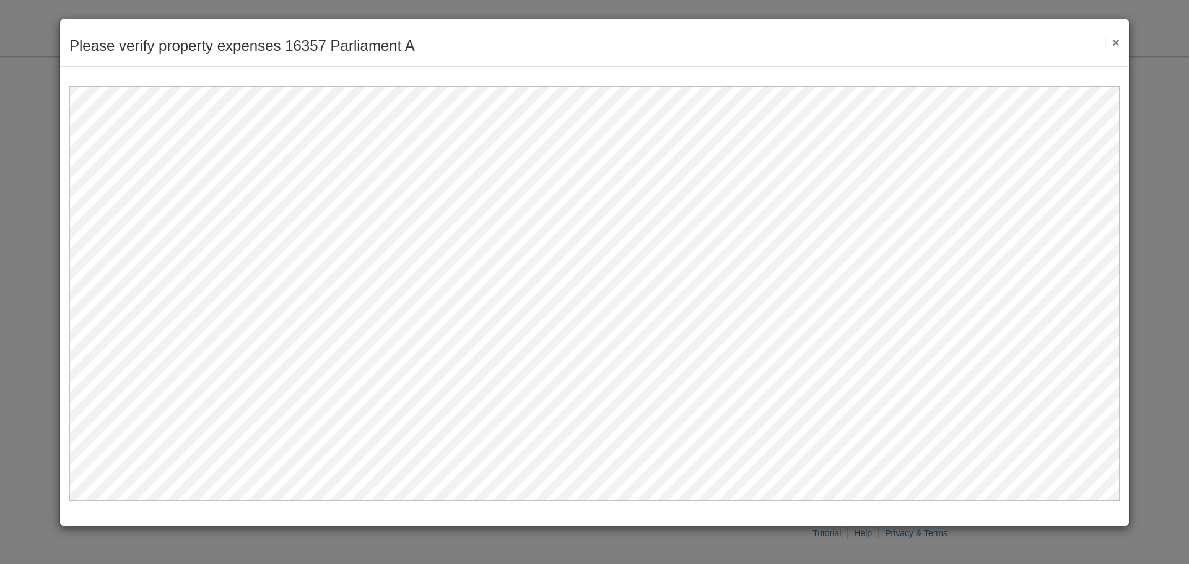
click at [1118, 42] on button "×" at bounding box center [1112, 42] width 14 height 13
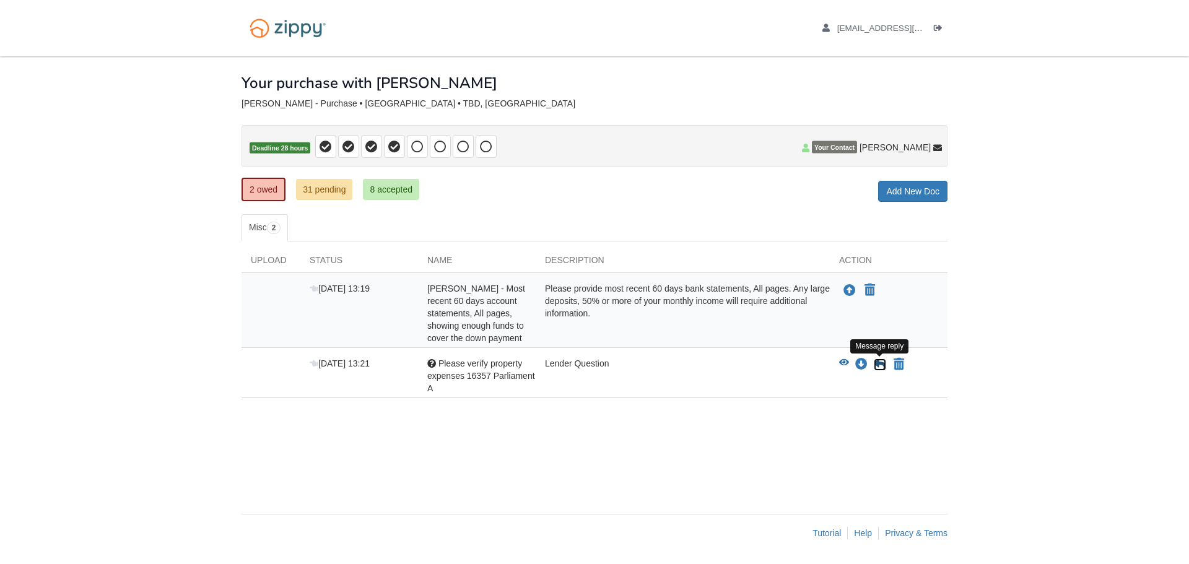
click at [877, 366] on icon at bounding box center [880, 365] width 12 height 12
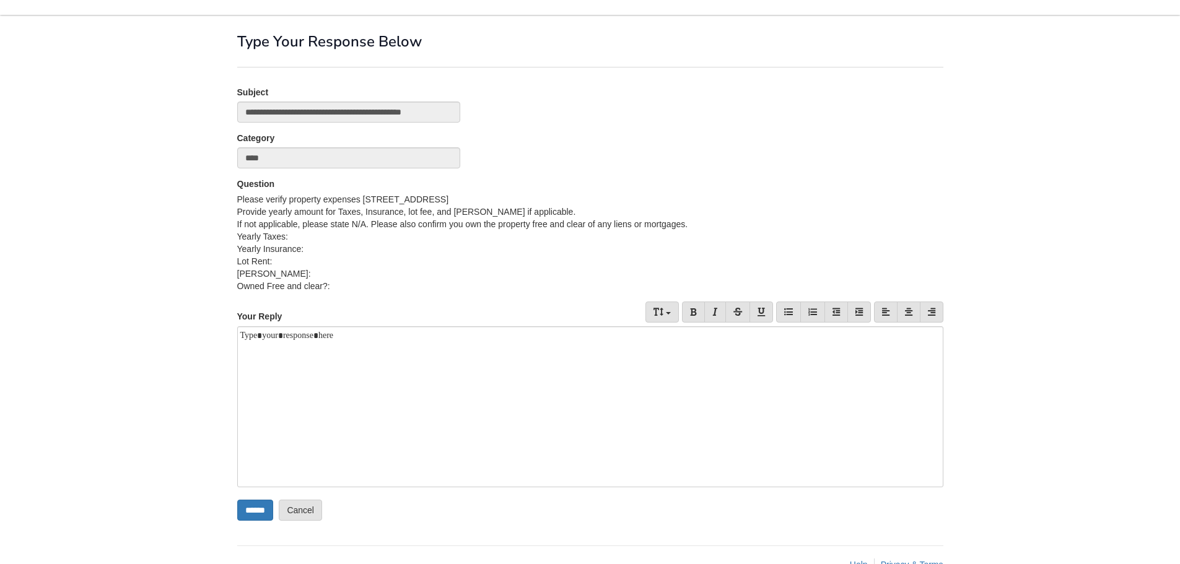
scroll to position [11, 0]
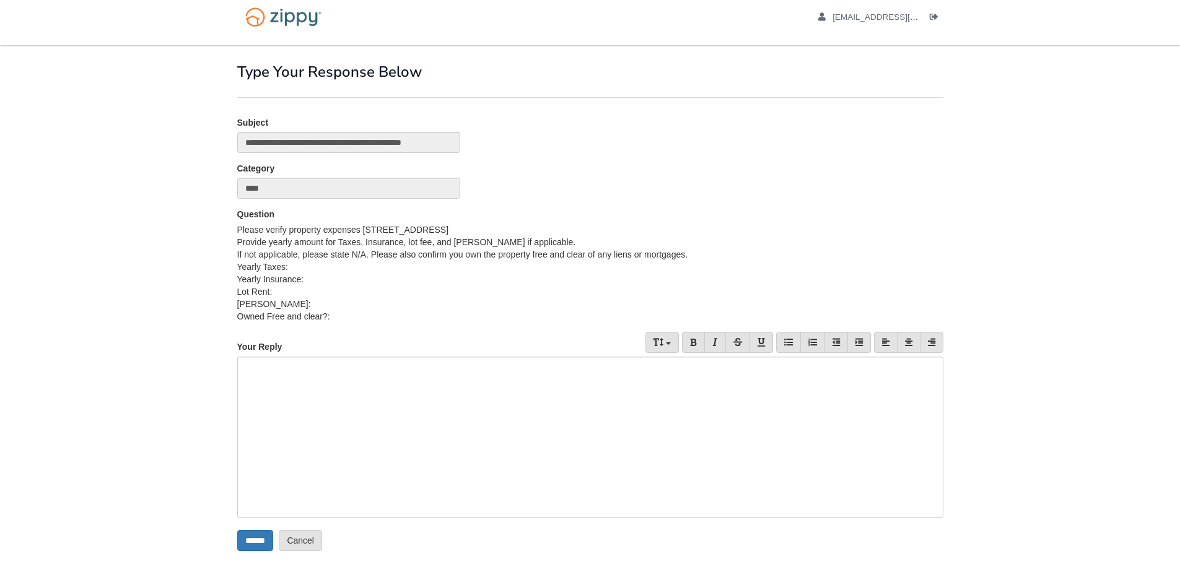
click at [317, 376] on div at bounding box center [590, 437] width 706 height 161
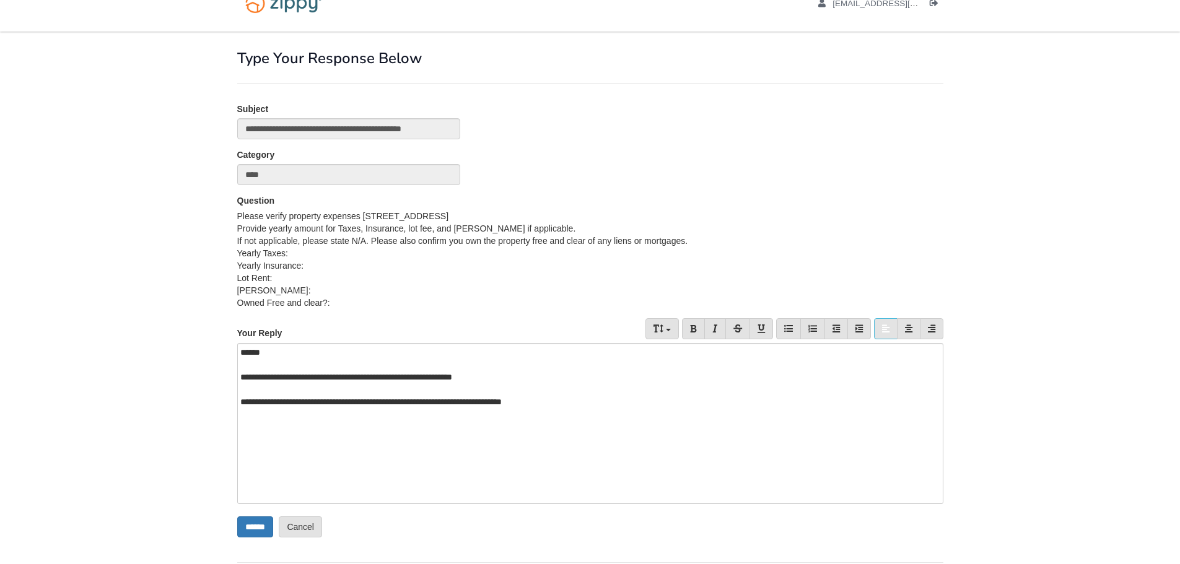
scroll to position [0, 0]
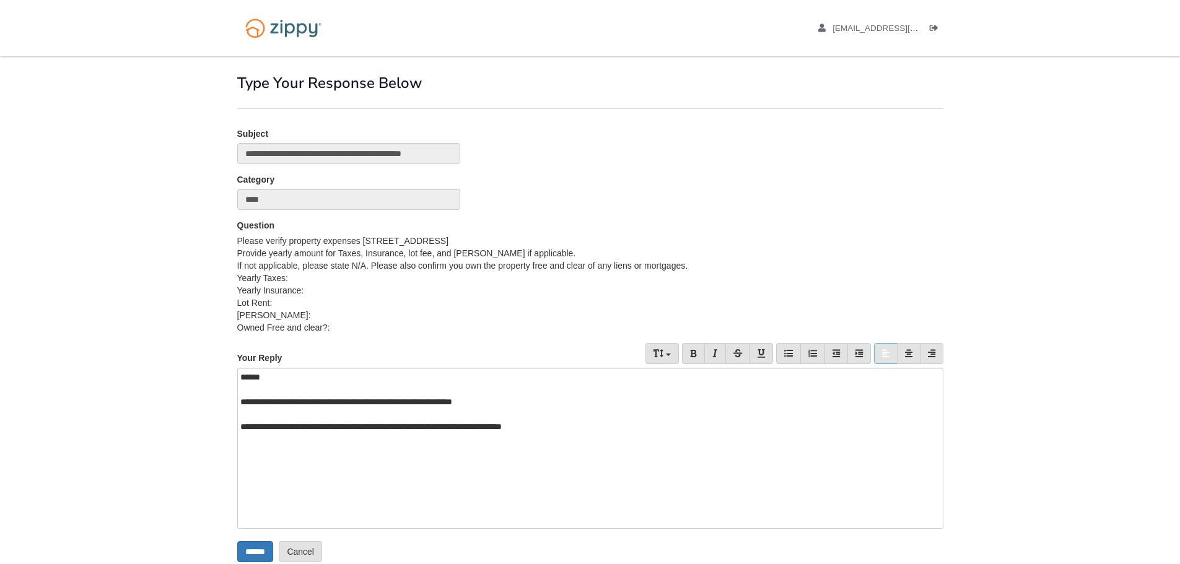
click at [345, 470] on div "**********" at bounding box center [590, 448] width 706 height 161
click at [256, 546] on input "******" at bounding box center [255, 551] width 36 height 21
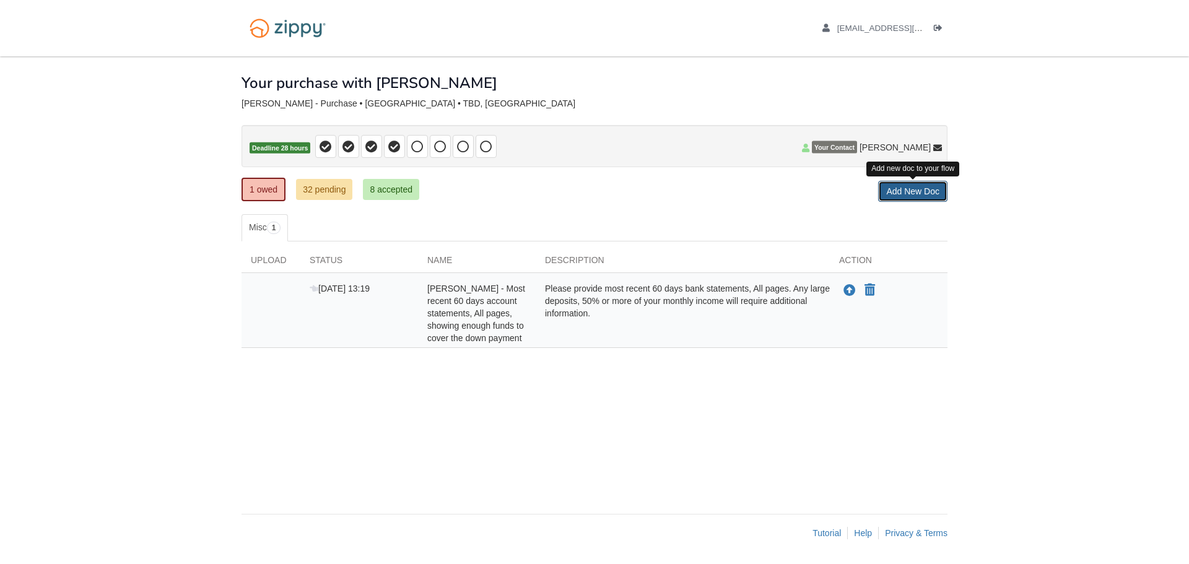
click at [918, 195] on link "Add New Doc" at bounding box center [912, 191] width 69 height 21
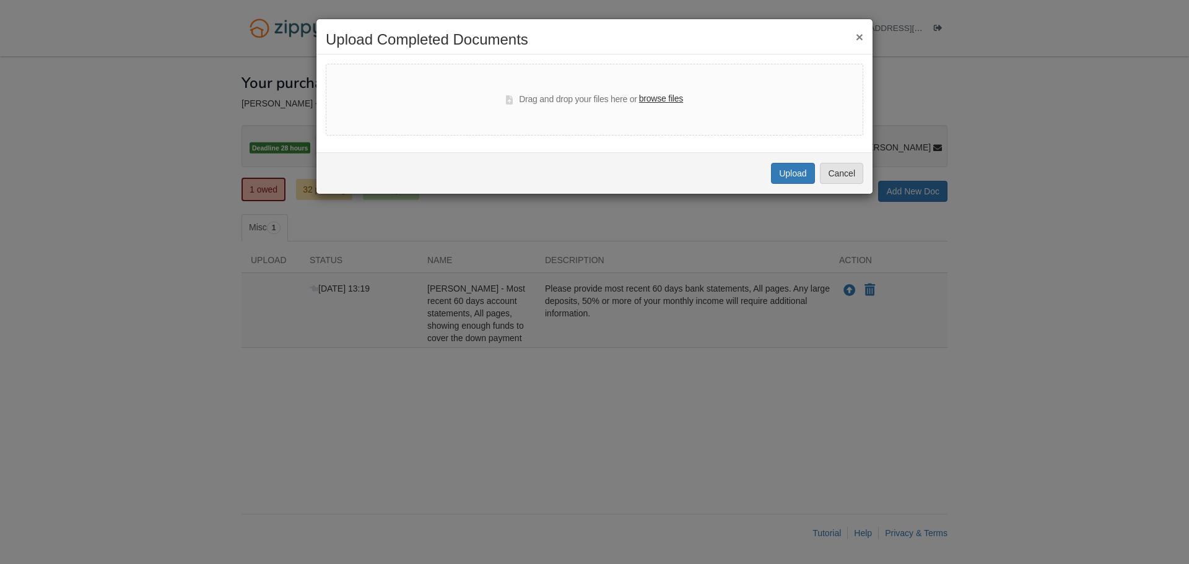
click at [671, 98] on label "browse files" at bounding box center [661, 99] width 44 height 14
click at [0, 0] on input "browse files" at bounding box center [0, 0] width 0 height 0
select select "****"
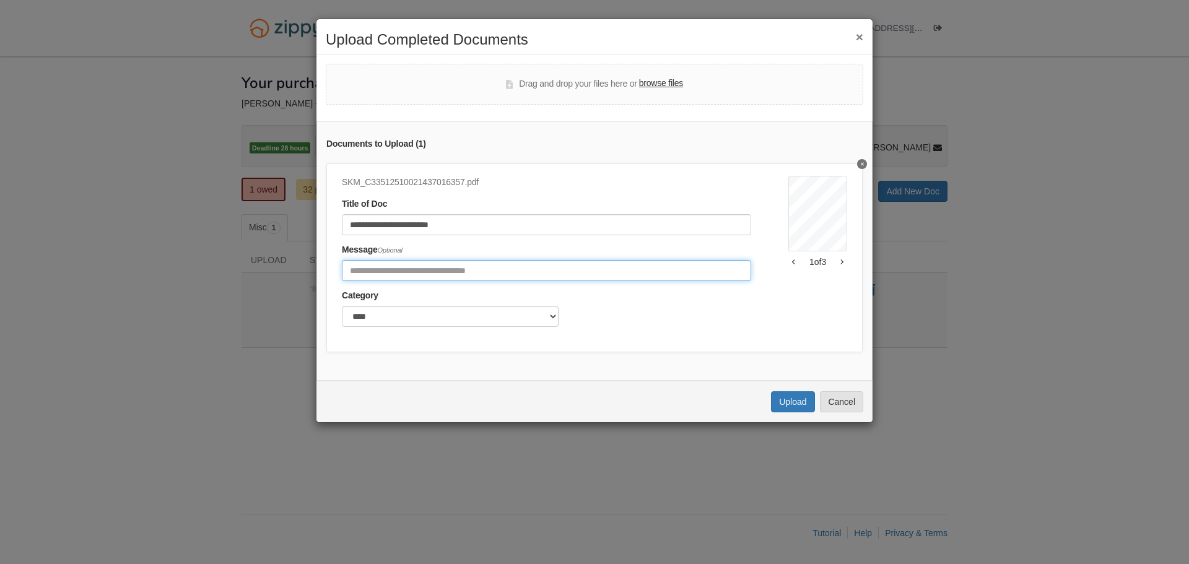
click at [411, 270] on input "Include any comments on this document" at bounding box center [546, 270] width 409 height 21
type input "**********"
click at [788, 407] on button "Upload" at bounding box center [792, 401] width 43 height 21
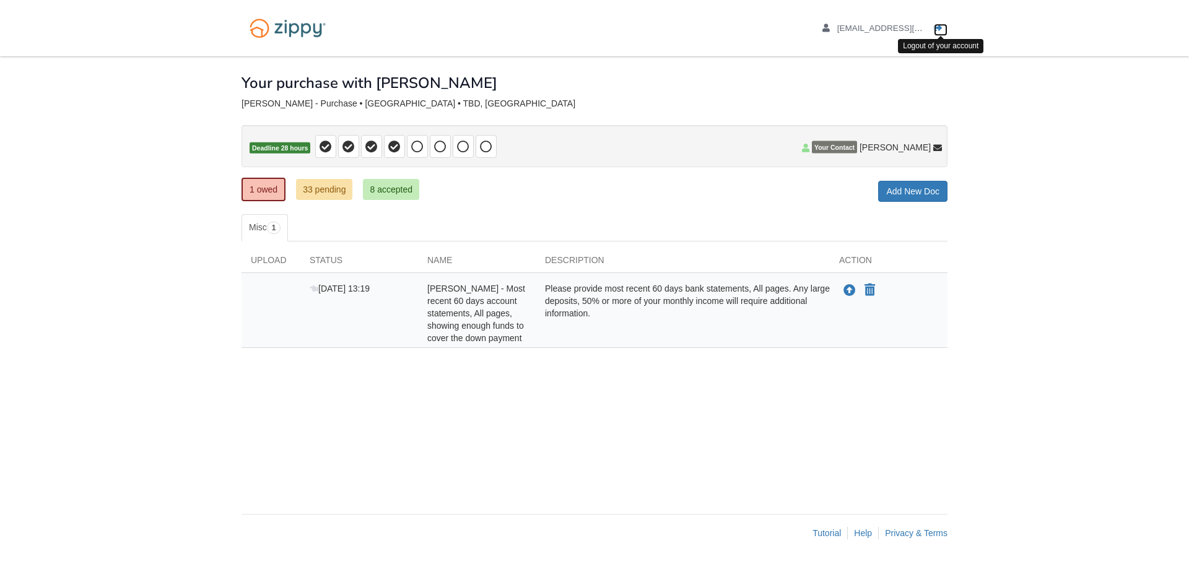
click at [937, 24] on icon "Log out" at bounding box center [938, 28] width 9 height 9
